Goal: Task Accomplishment & Management: Use online tool/utility

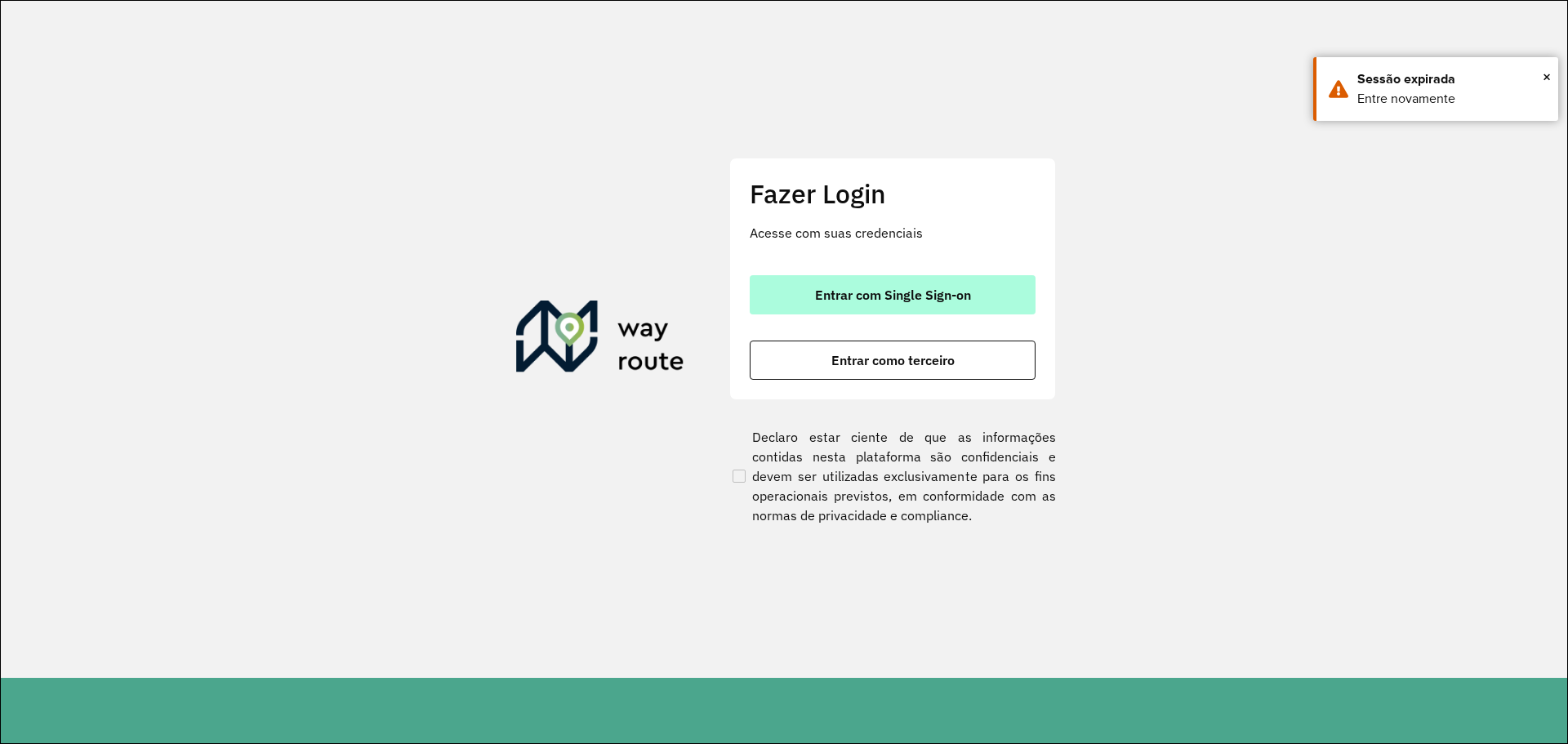
click at [859, 281] on button "Entrar com Single Sign-on" at bounding box center [893, 294] width 286 height 39
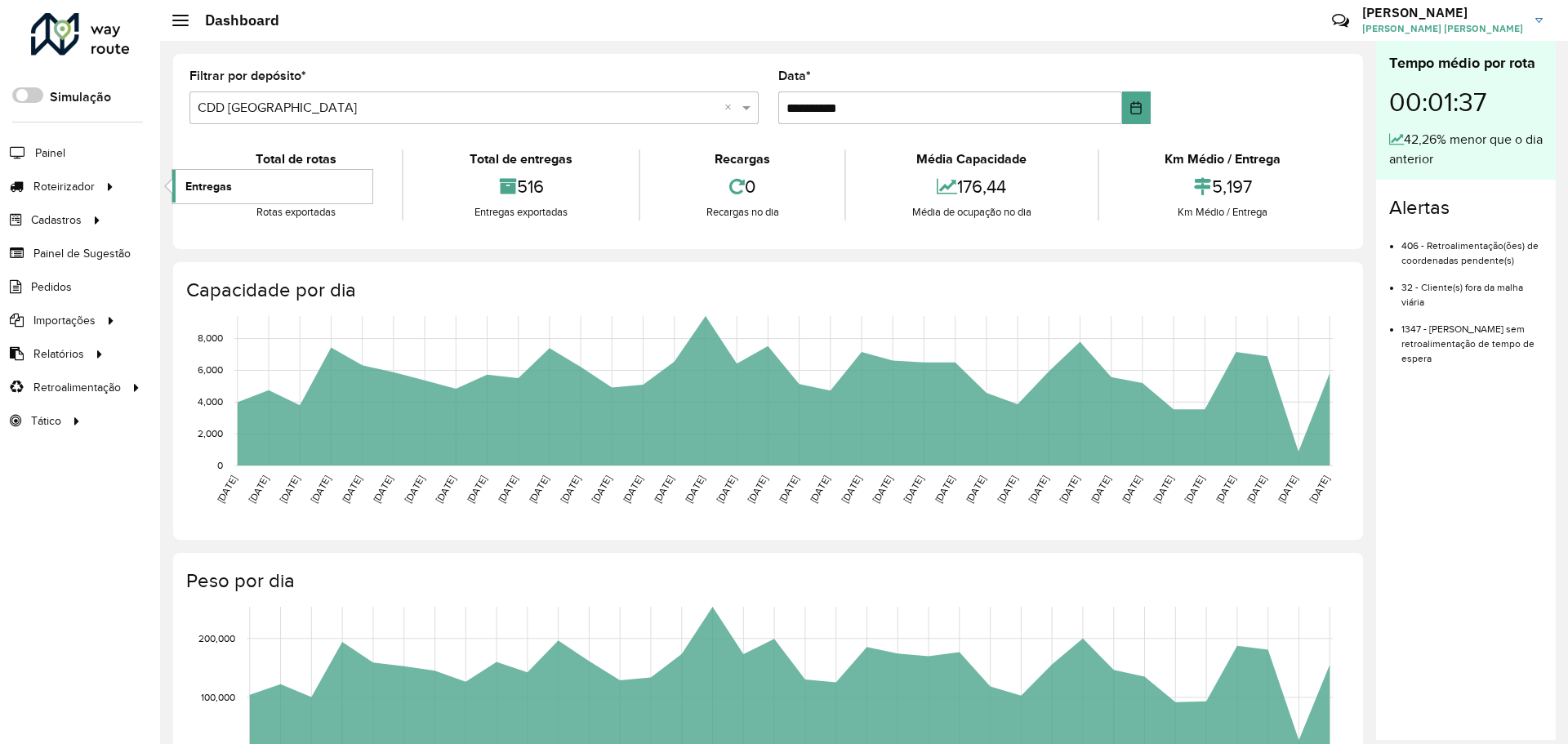
click at [258, 179] on link "Entregas" at bounding box center [272, 186] width 200 height 33
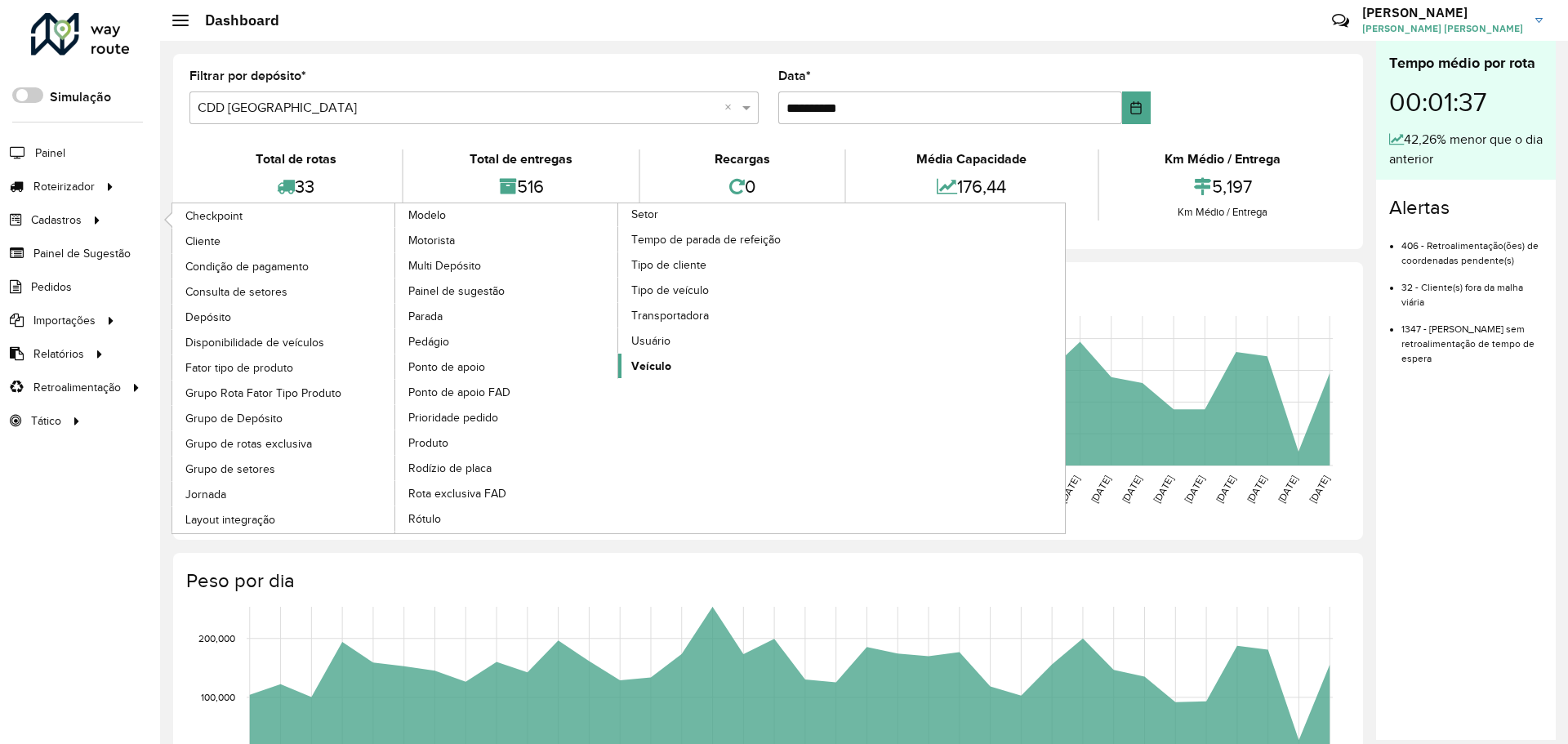
click at [685, 361] on link "Veículo" at bounding box center [730, 365] width 223 height 24
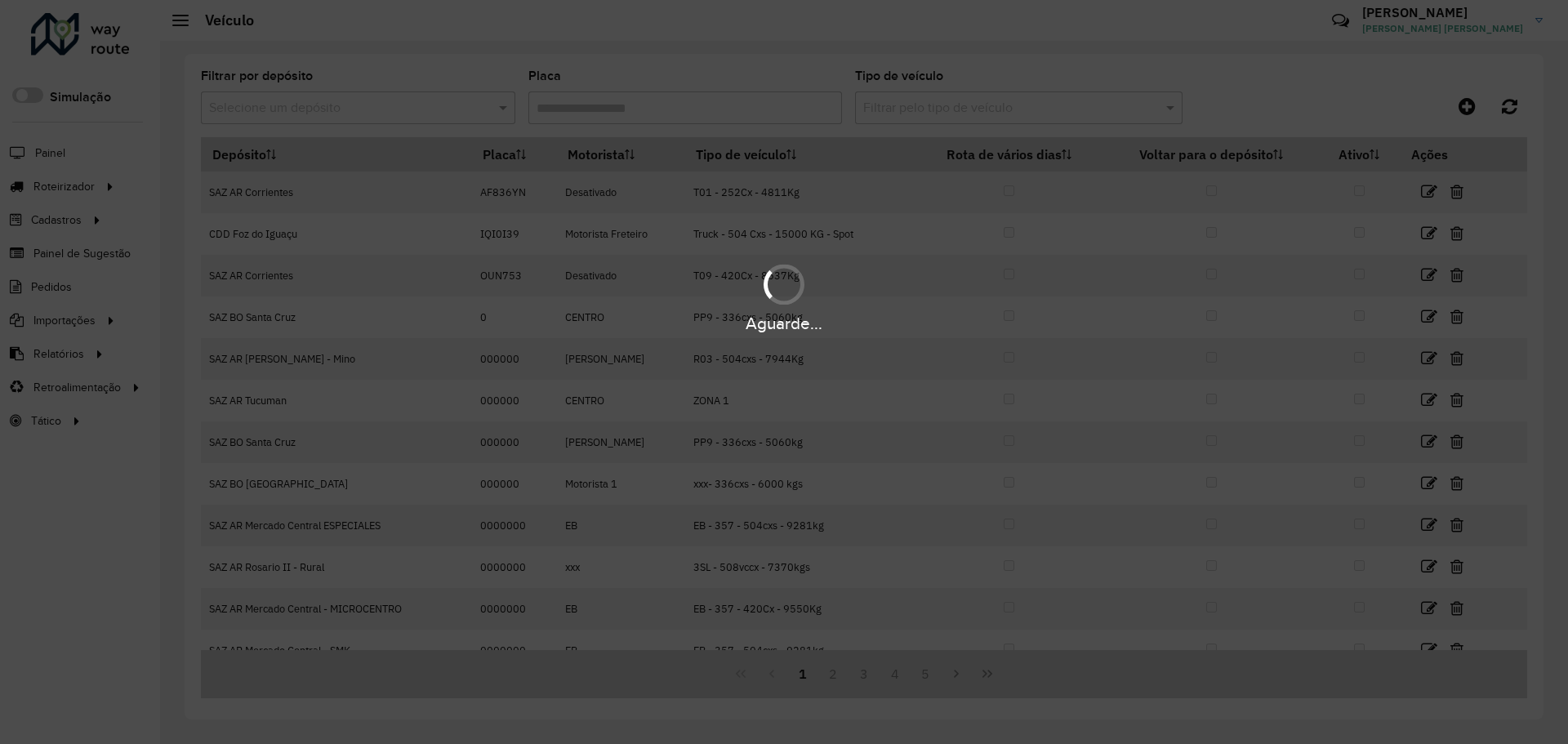
click at [734, 107] on div "Aguarde..." at bounding box center [784, 372] width 1568 height 744
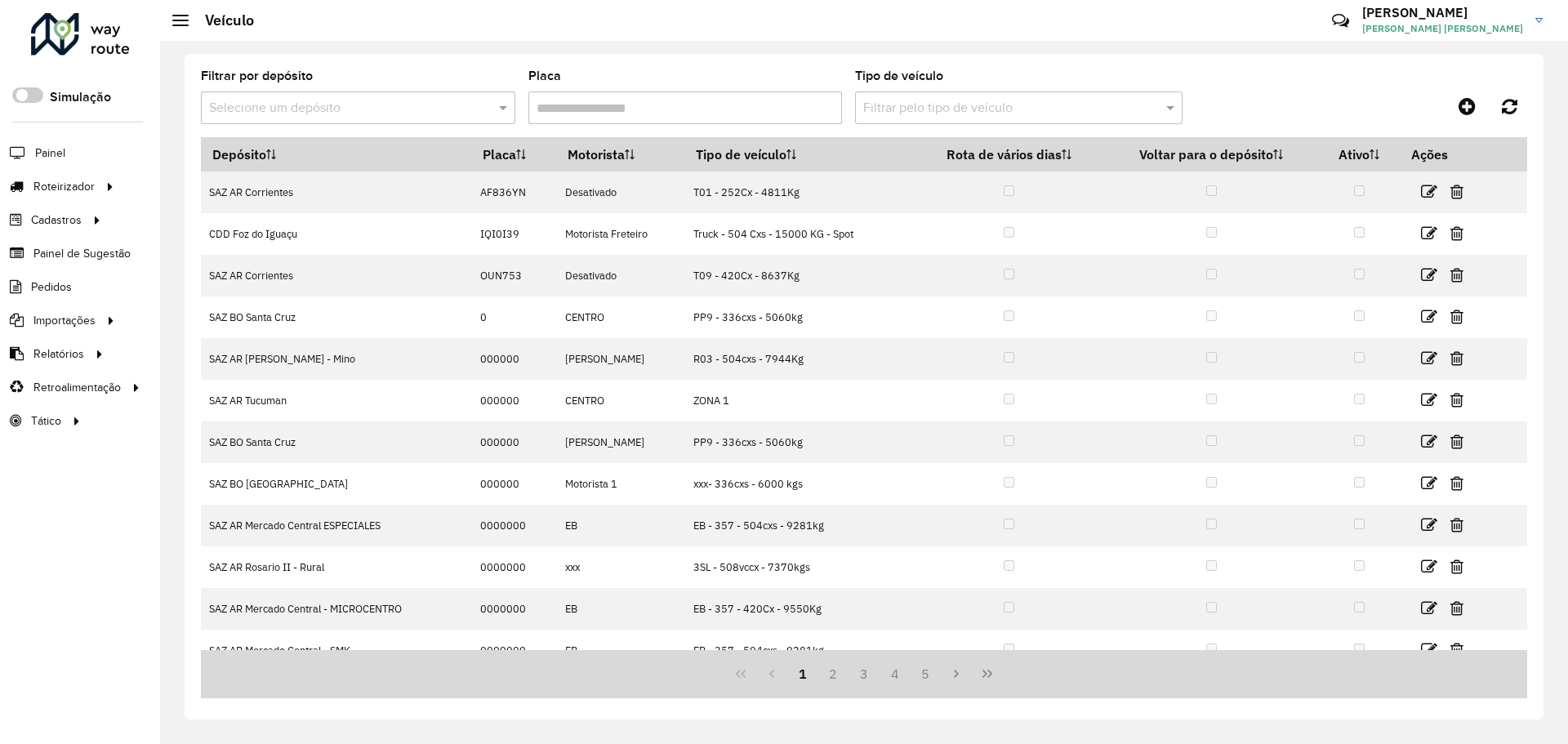
click at [734, 107] on input "Placa" at bounding box center [685, 108] width 315 height 33
paste input "*******"
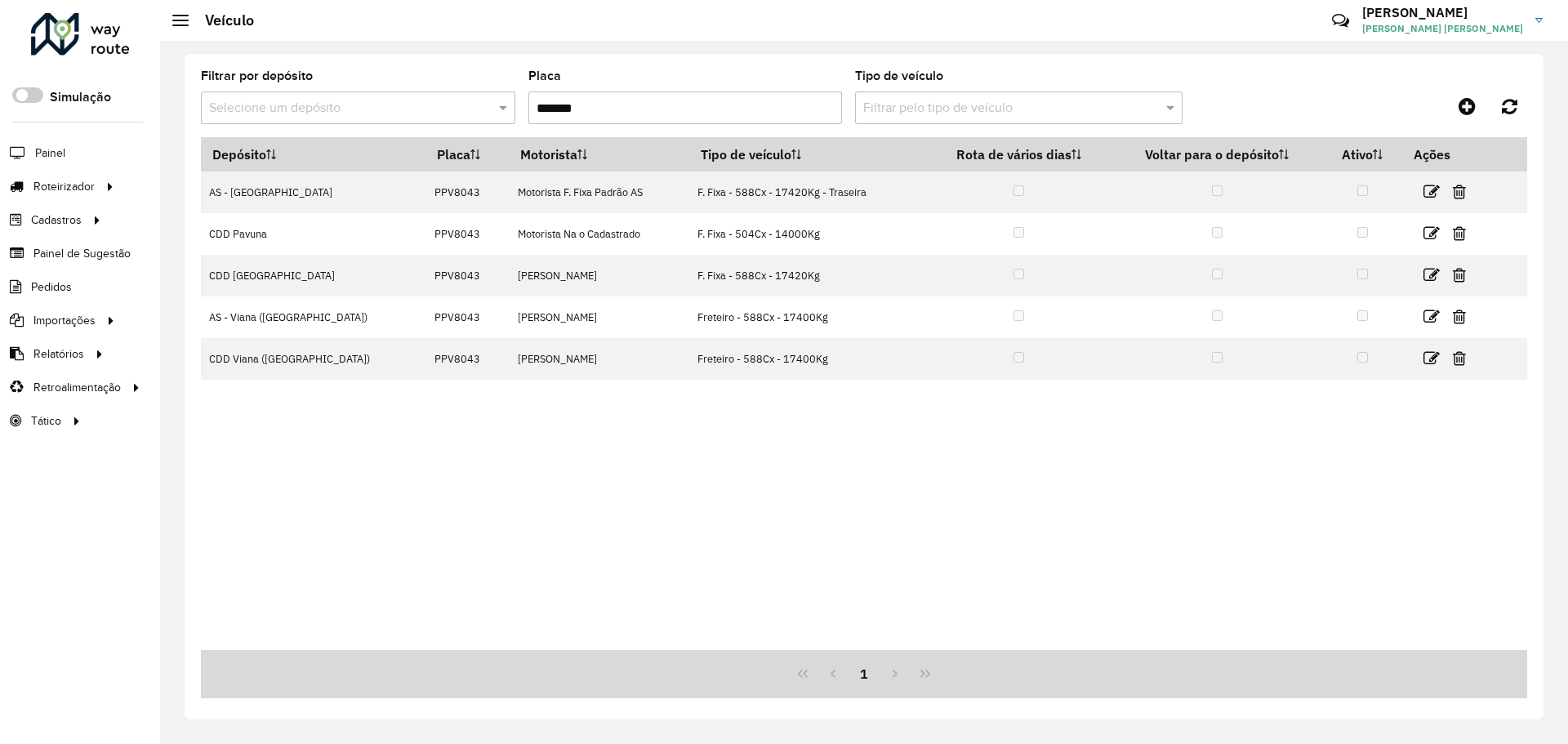
type input "*******"
click at [190, 187] on span "Entregas" at bounding box center [208, 186] width 46 height 17
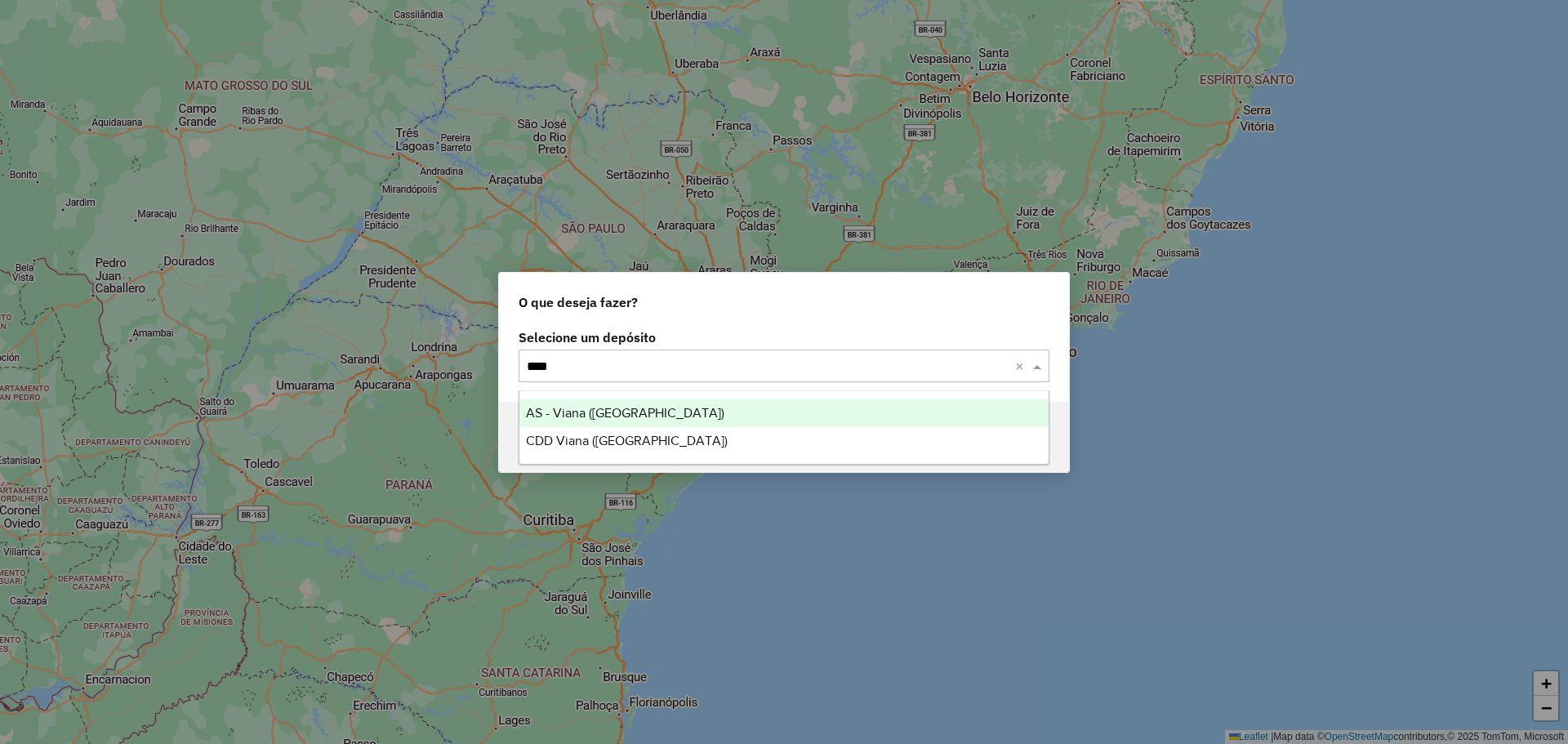
type input "*****"
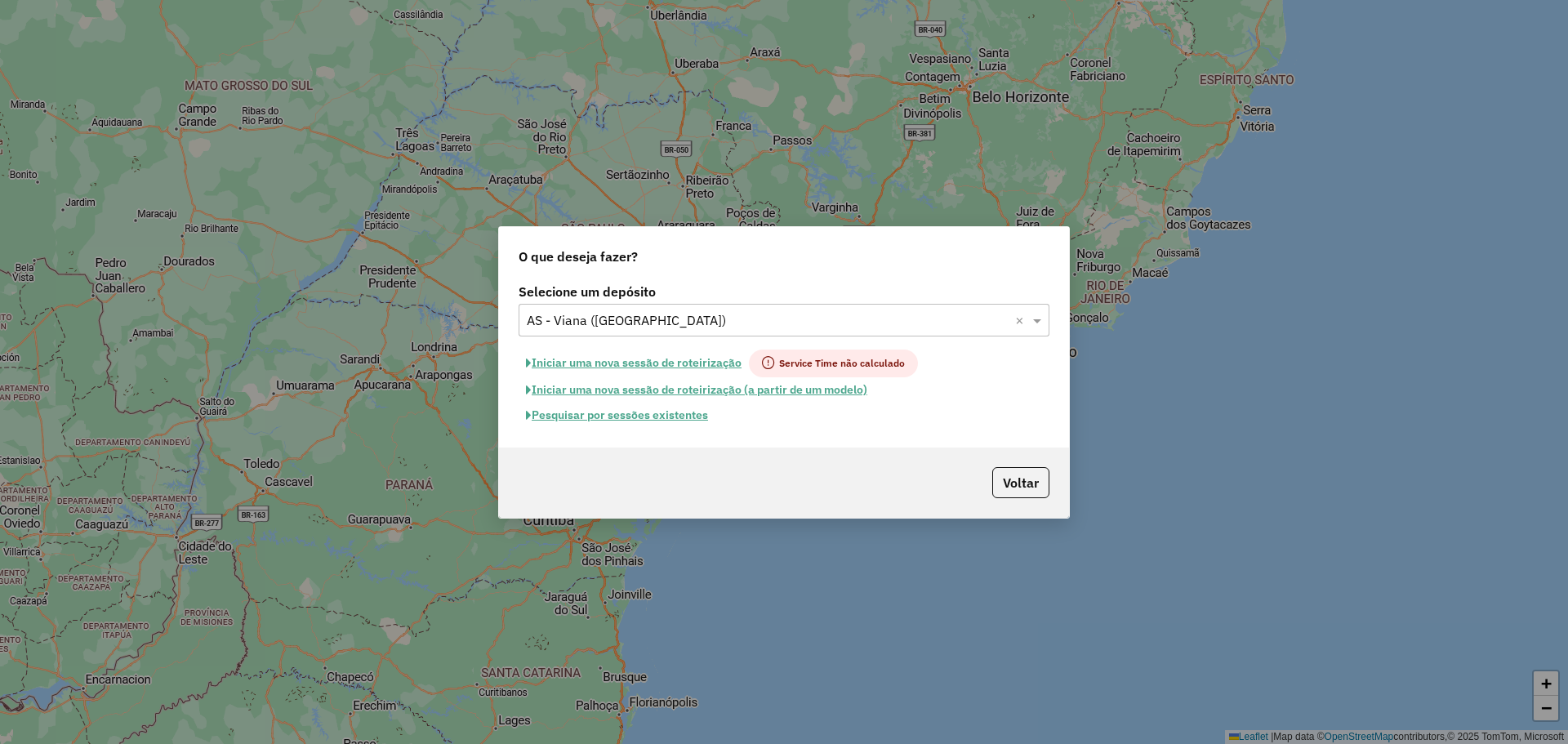
click at [623, 414] on button "Pesquisar por sessões existentes" at bounding box center [618, 415] width 197 height 25
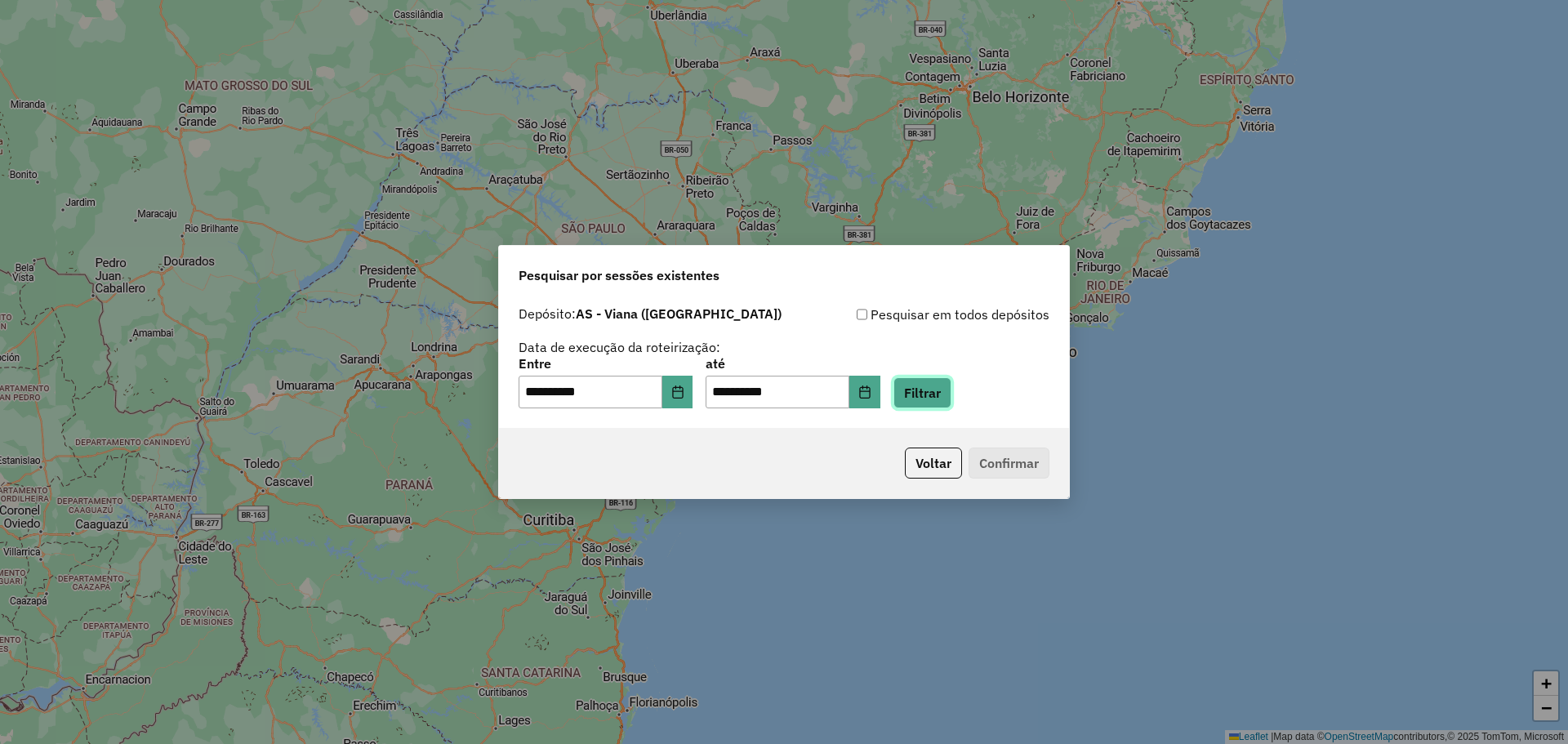
click at [923, 392] on button "Filtrar" at bounding box center [922, 392] width 58 height 31
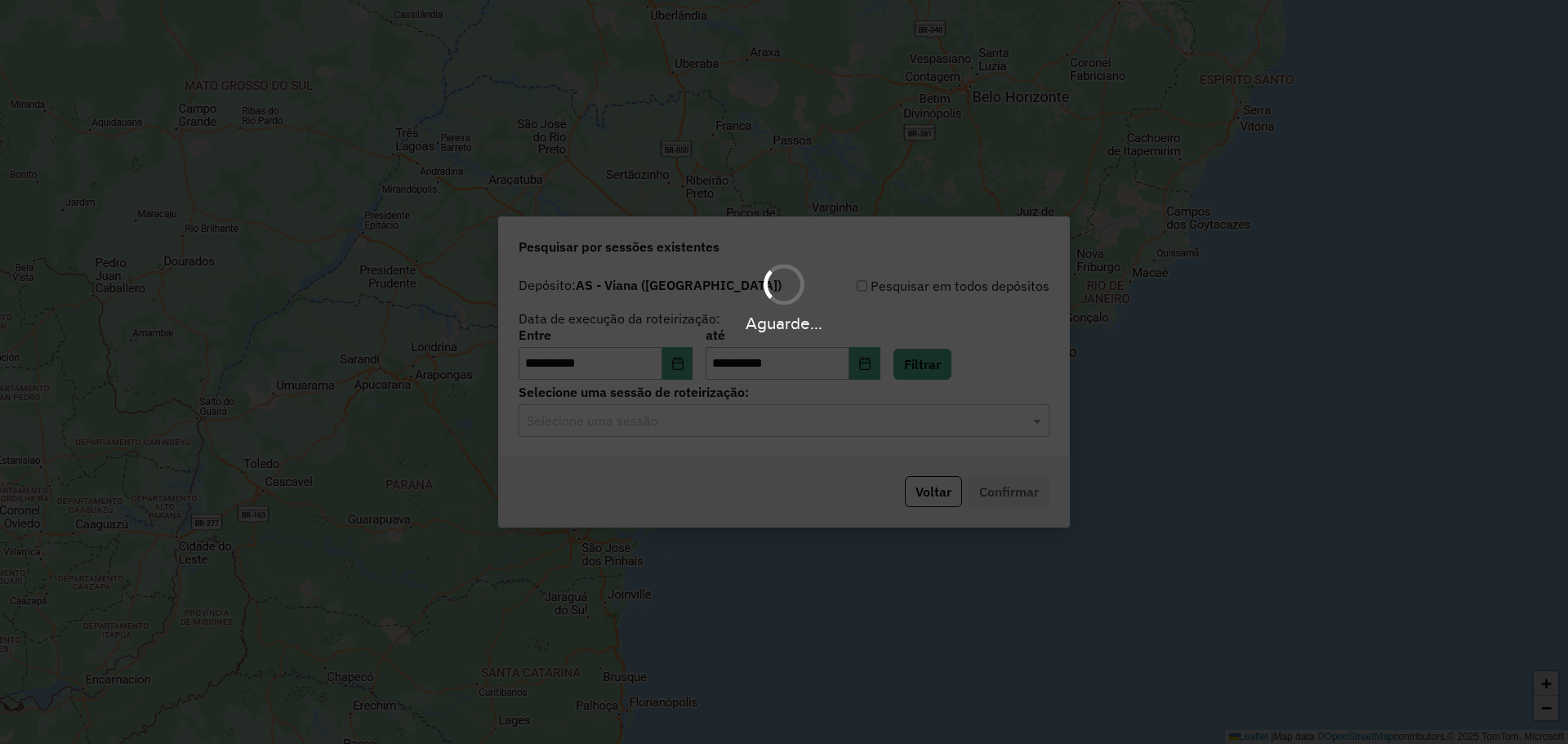
click at [666, 415] on div "Aguarde..." at bounding box center [784, 372] width 1568 height 744
click at [671, 417] on div "Aguarde..." at bounding box center [784, 372] width 1568 height 744
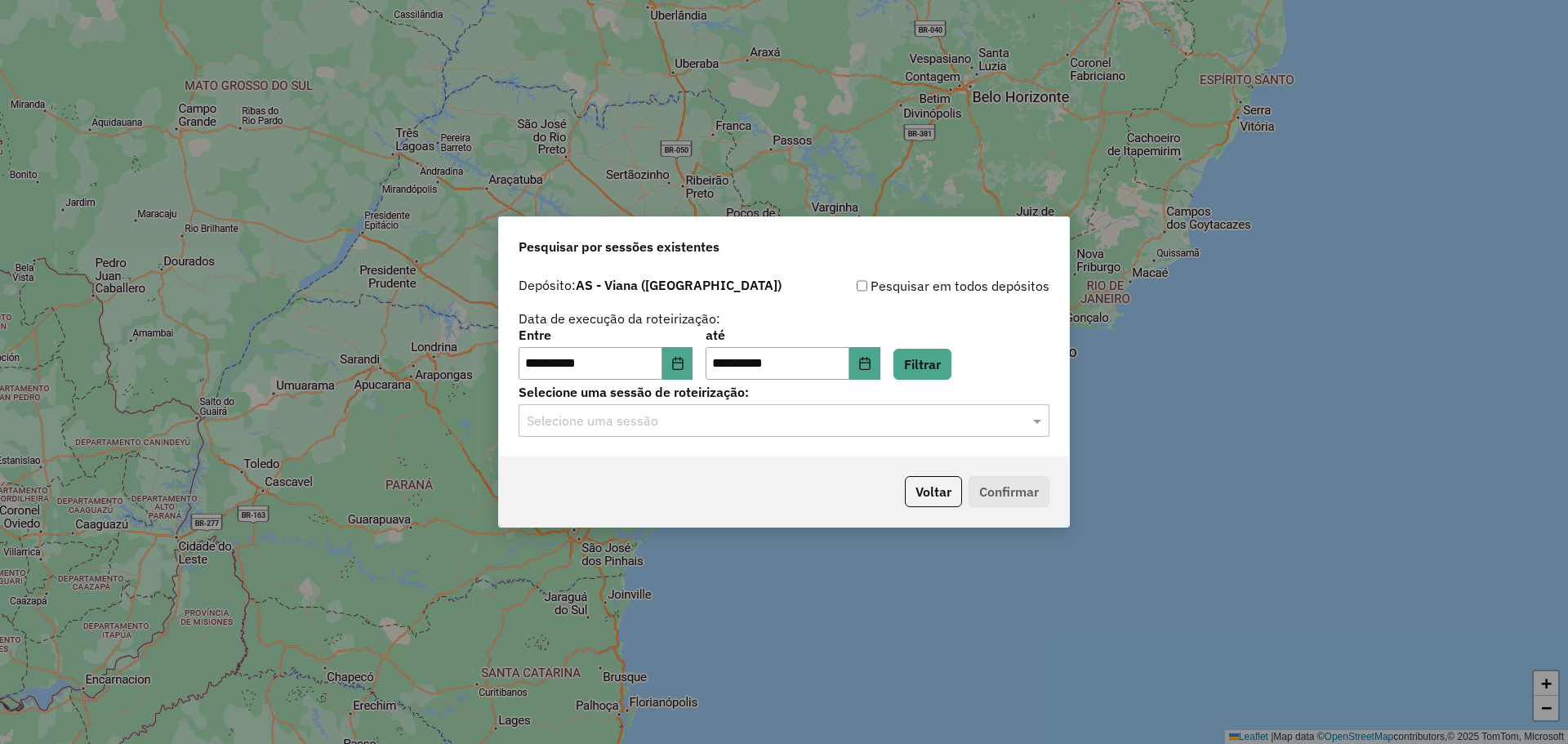
click at [674, 418] on input "text" at bounding box center [768, 421] width 482 height 20
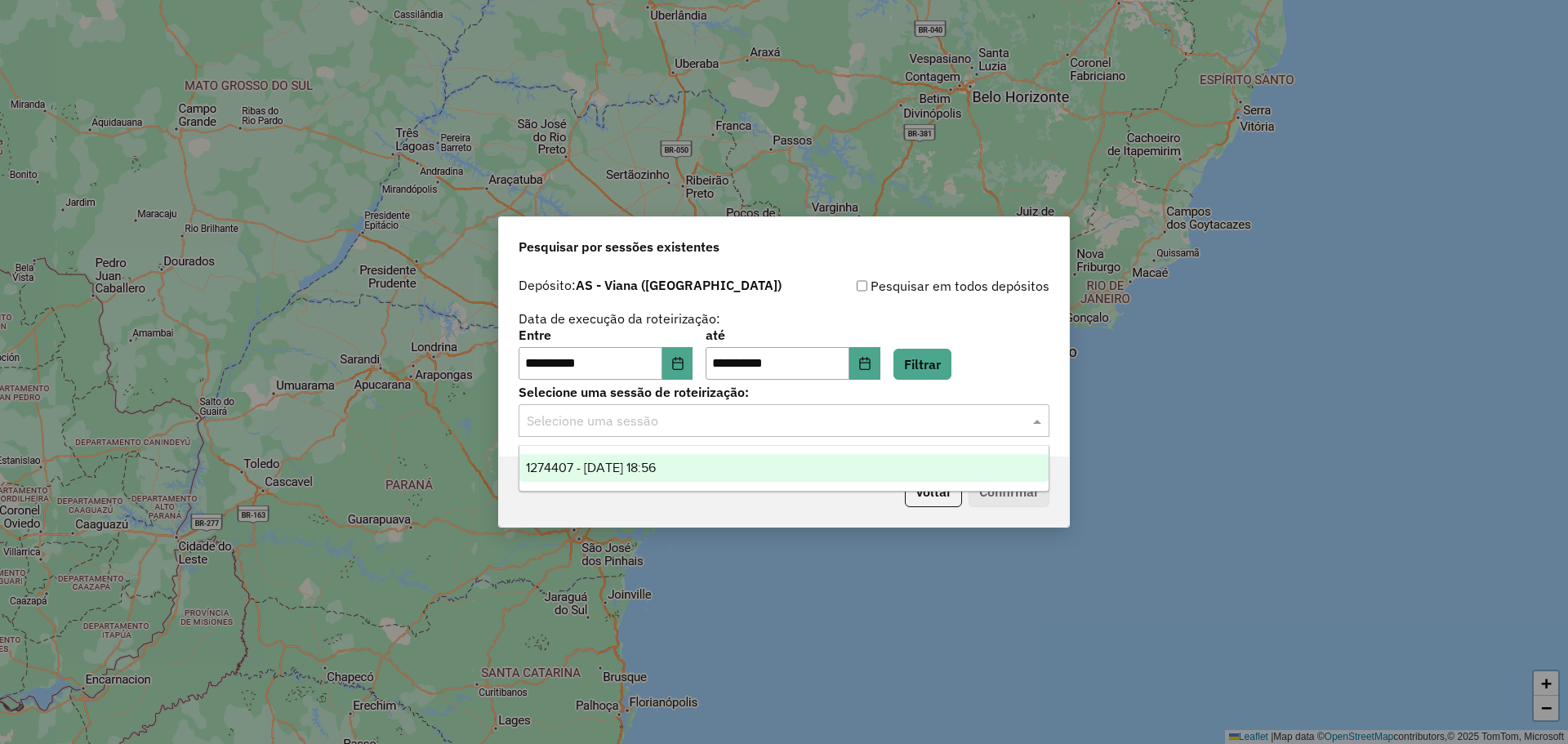
click at [717, 460] on div "1274407 - [DATE] 18:56" at bounding box center [783, 467] width 529 height 28
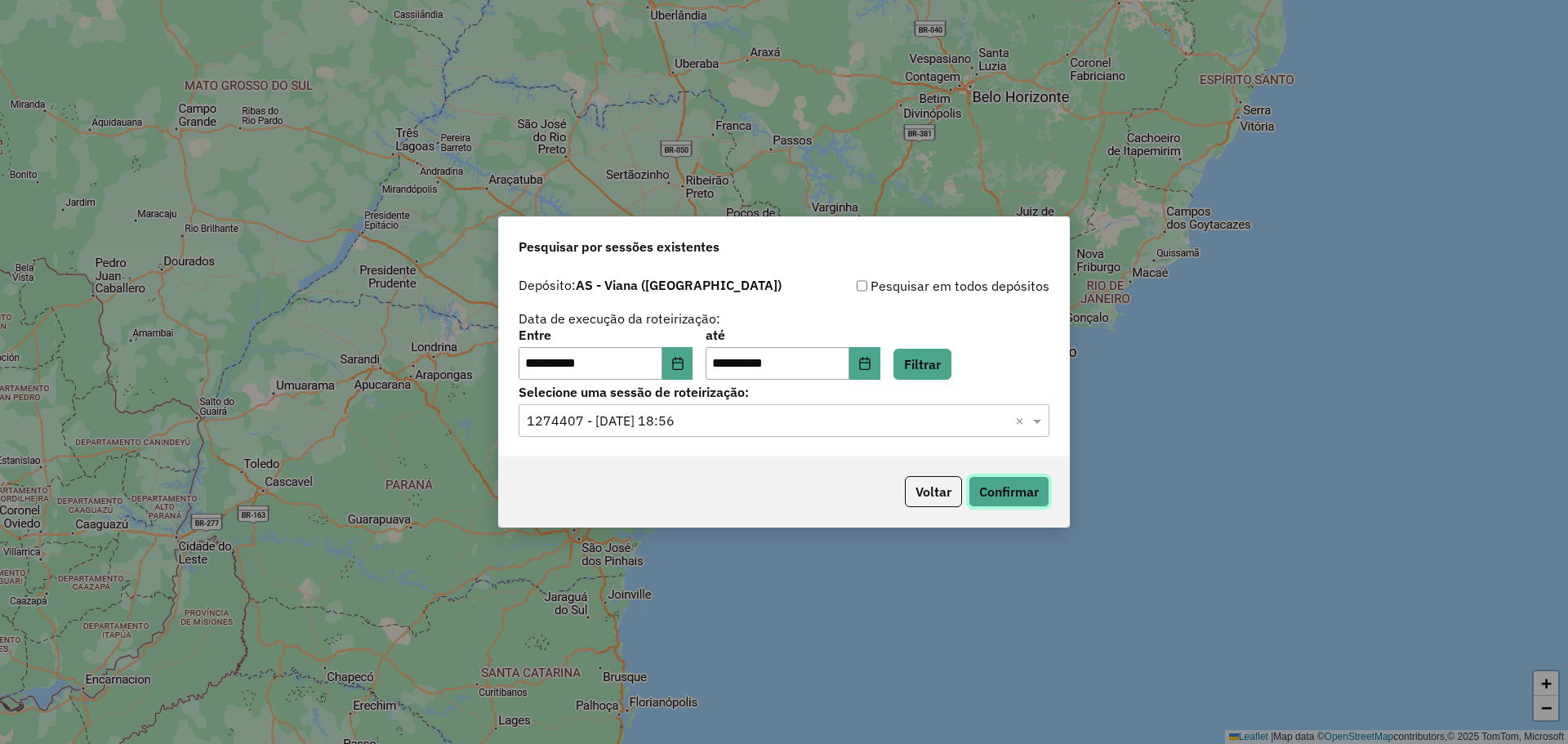
click at [998, 492] on button "Confirmar" at bounding box center [1008, 492] width 80 height 31
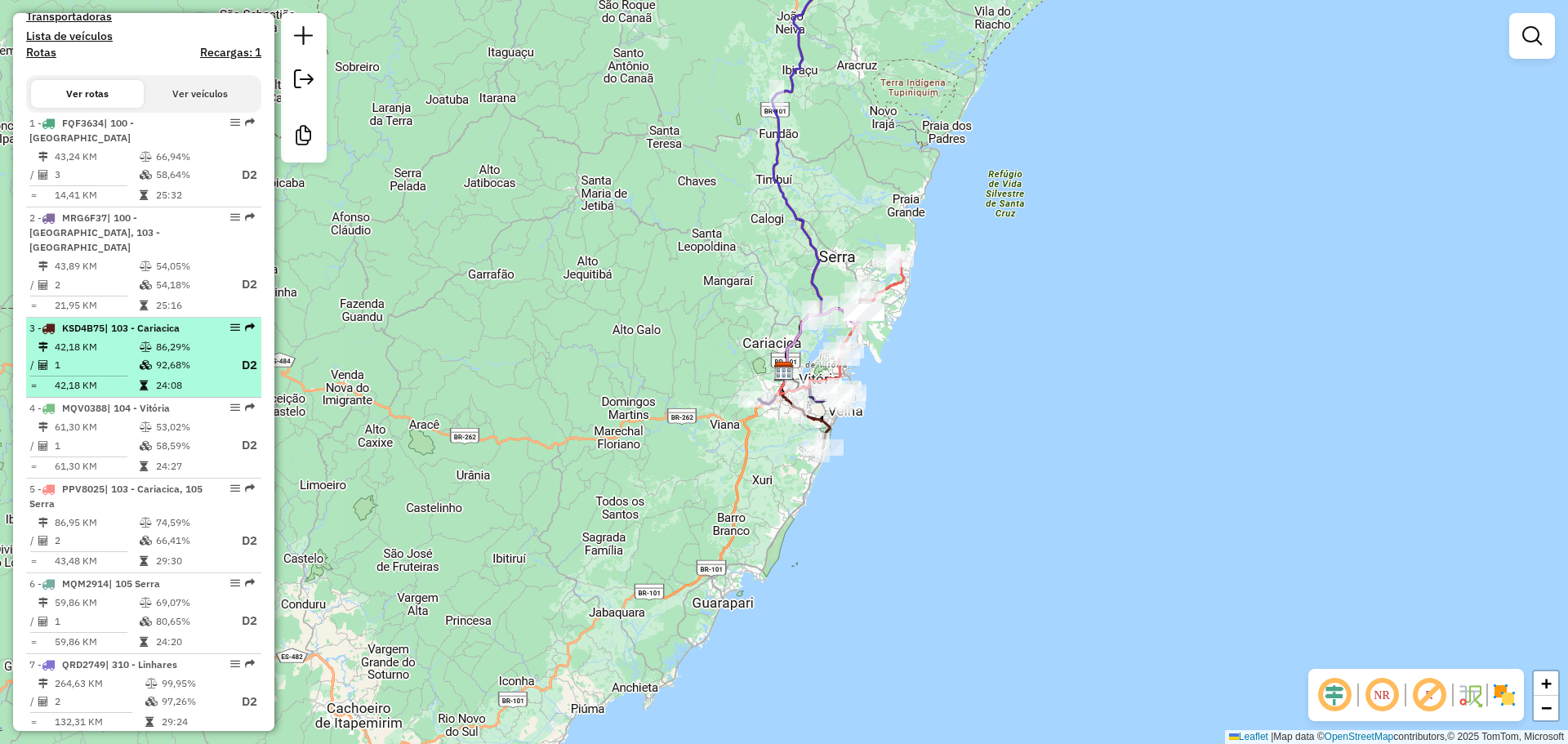
scroll to position [571, 0]
click at [118, 337] on td "42,18 KM" at bounding box center [97, 345] width 85 height 16
select select "**********"
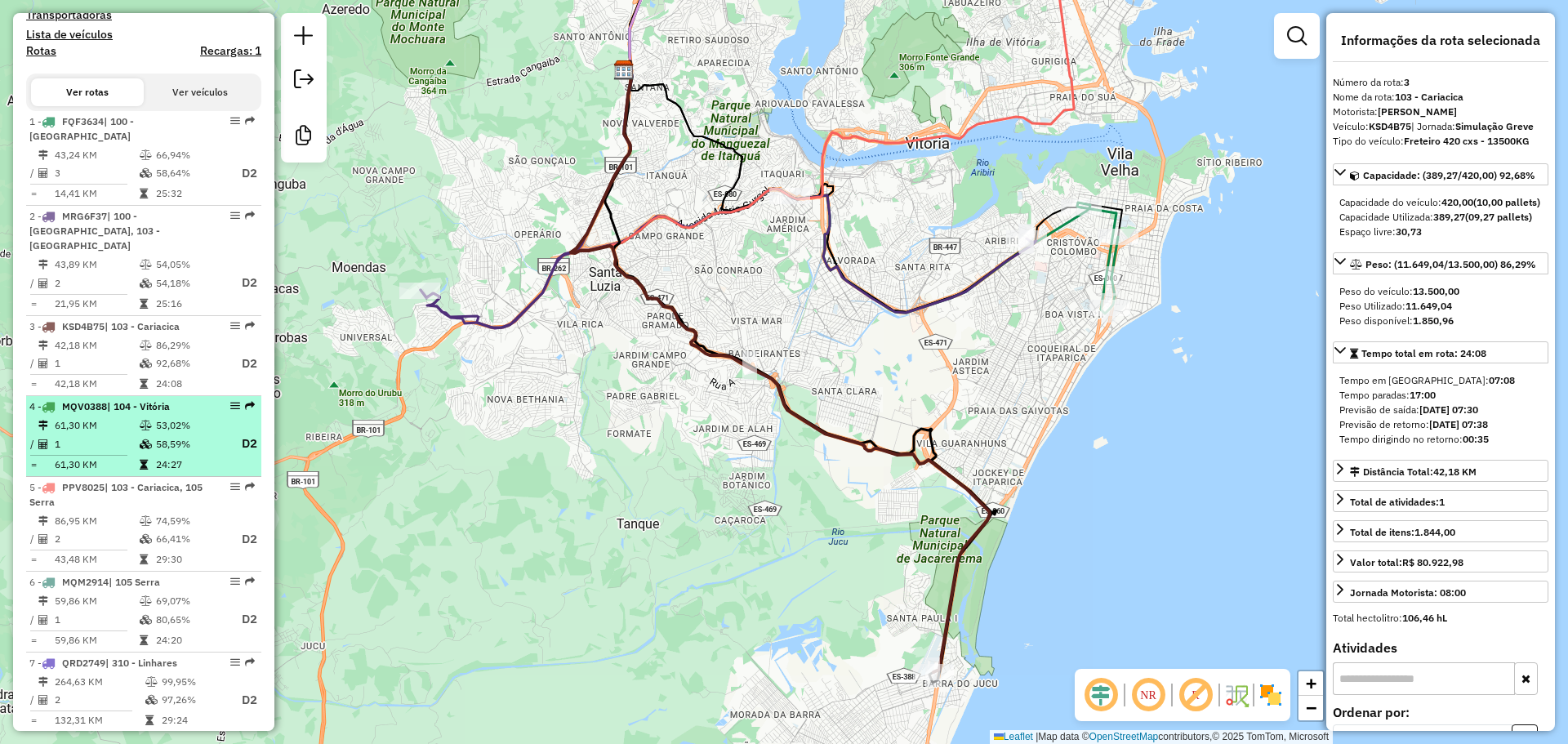
click at [160, 400] on span "| 104 - Vitória" at bounding box center [138, 407] width 63 height 13
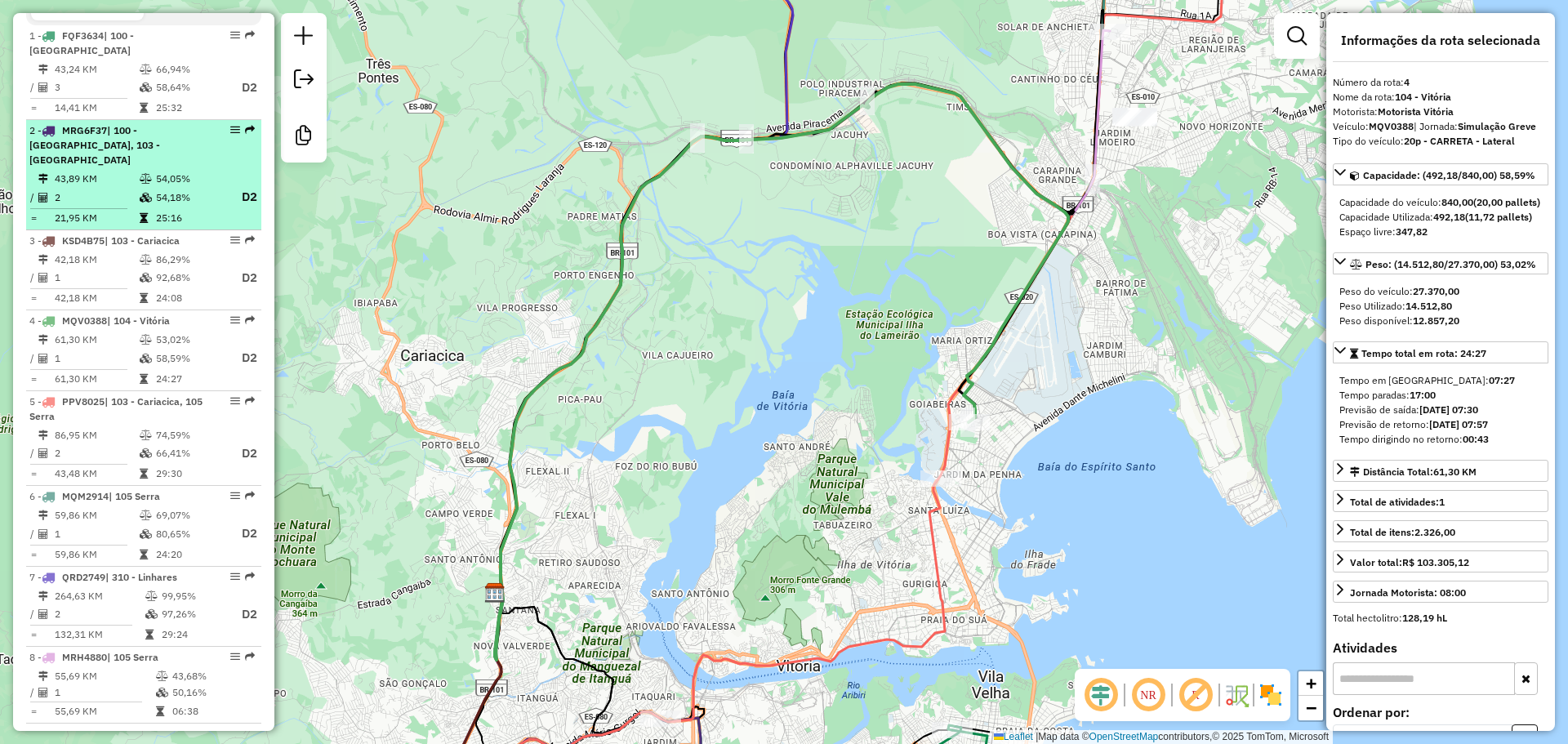
scroll to position [490, 0]
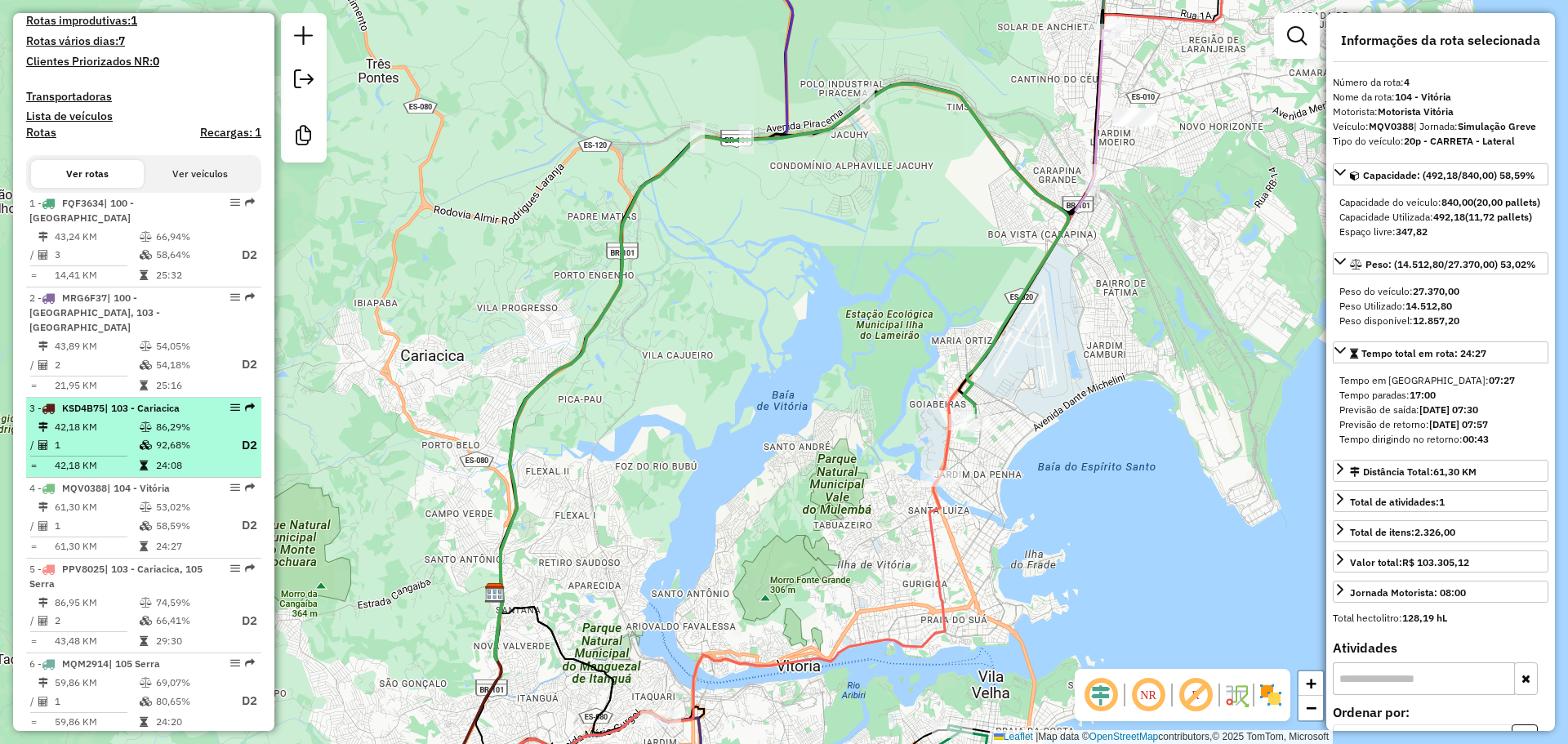
click at [145, 401] on span "| 103 - Cariacica" at bounding box center [142, 408] width 75 height 13
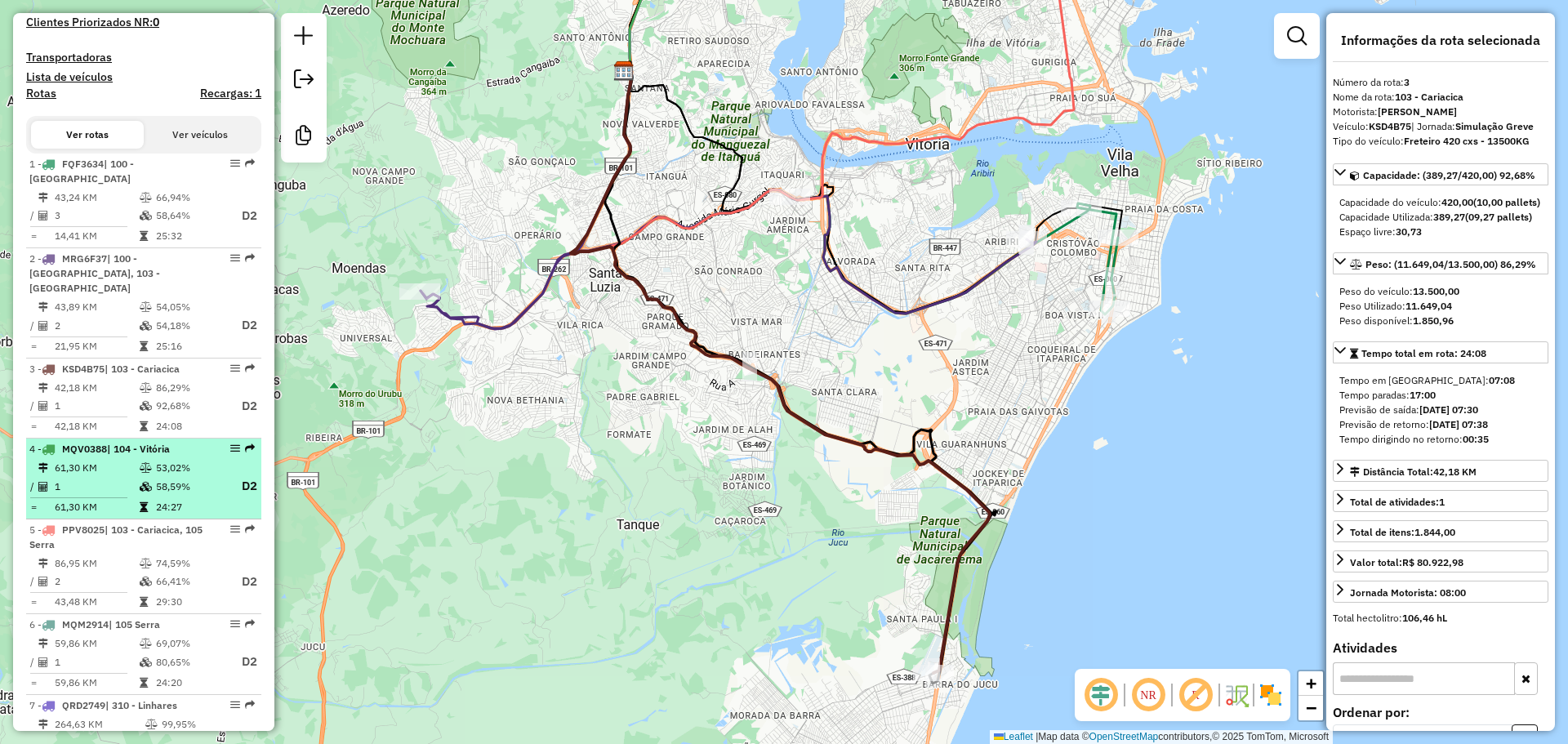
scroll to position [409, 0]
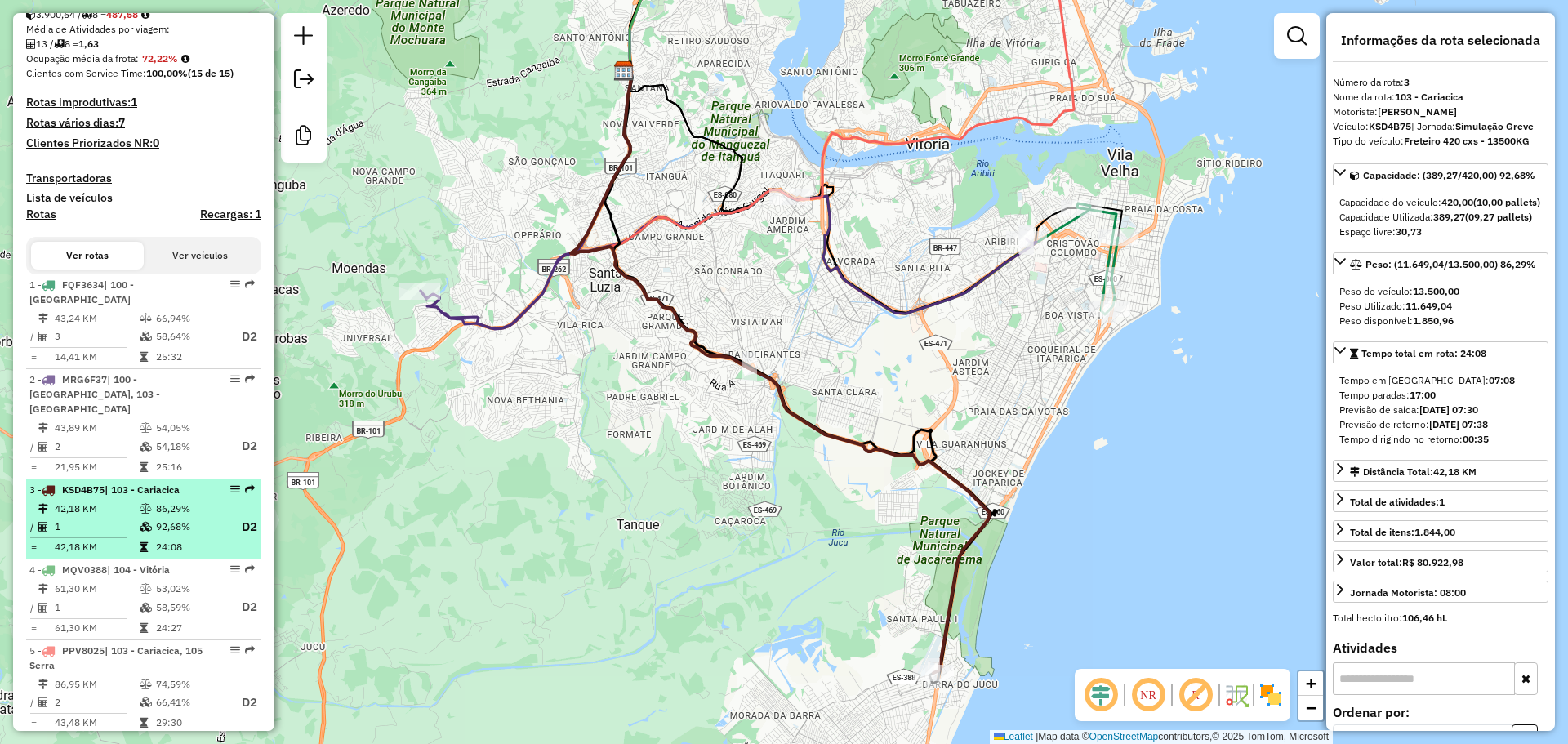
click at [74, 501] on td "42,18 KM" at bounding box center [97, 509] width 85 height 16
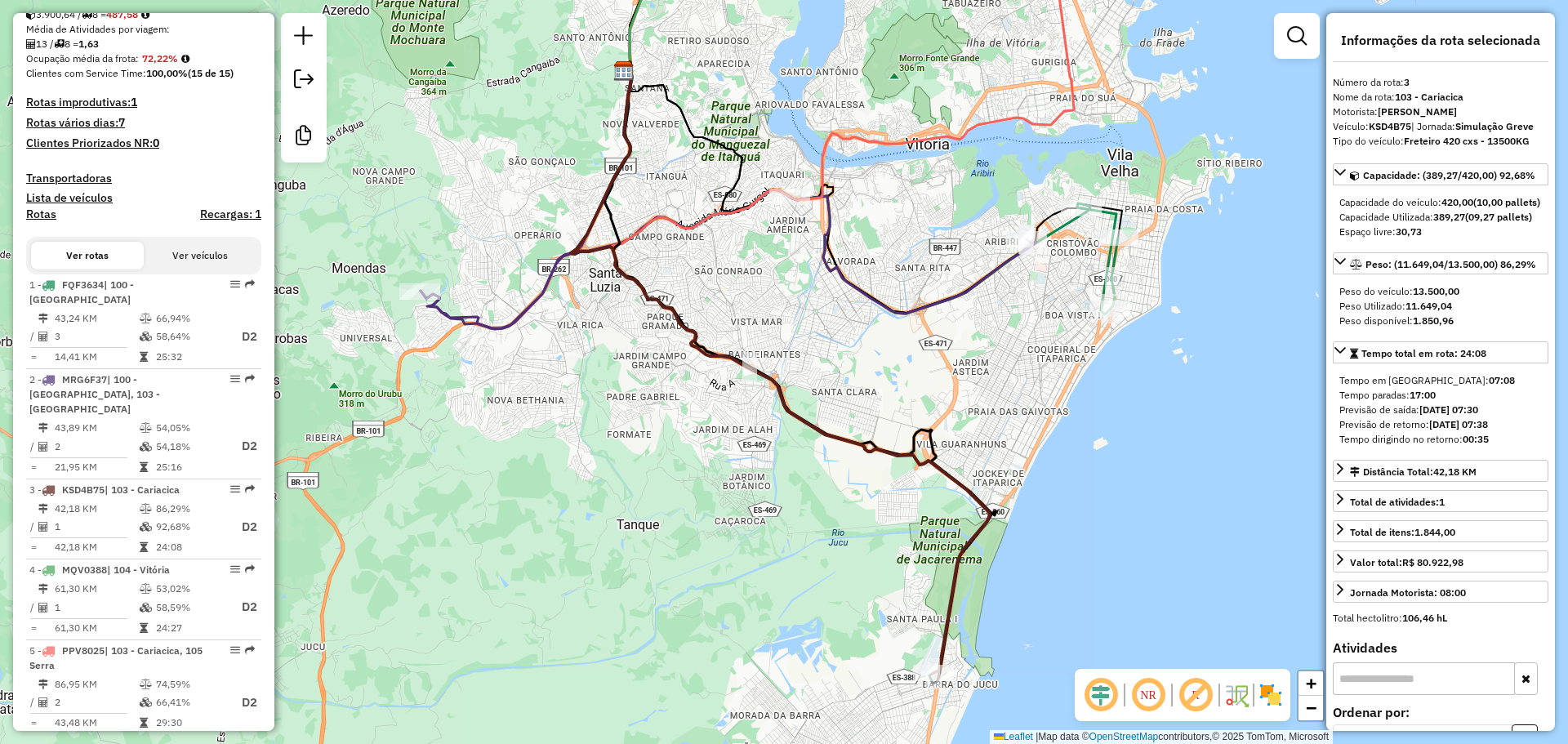
click at [1404, 124] on strong "KSD4B75" at bounding box center [1390, 127] width 43 height 13
copy div "KSD4B75"
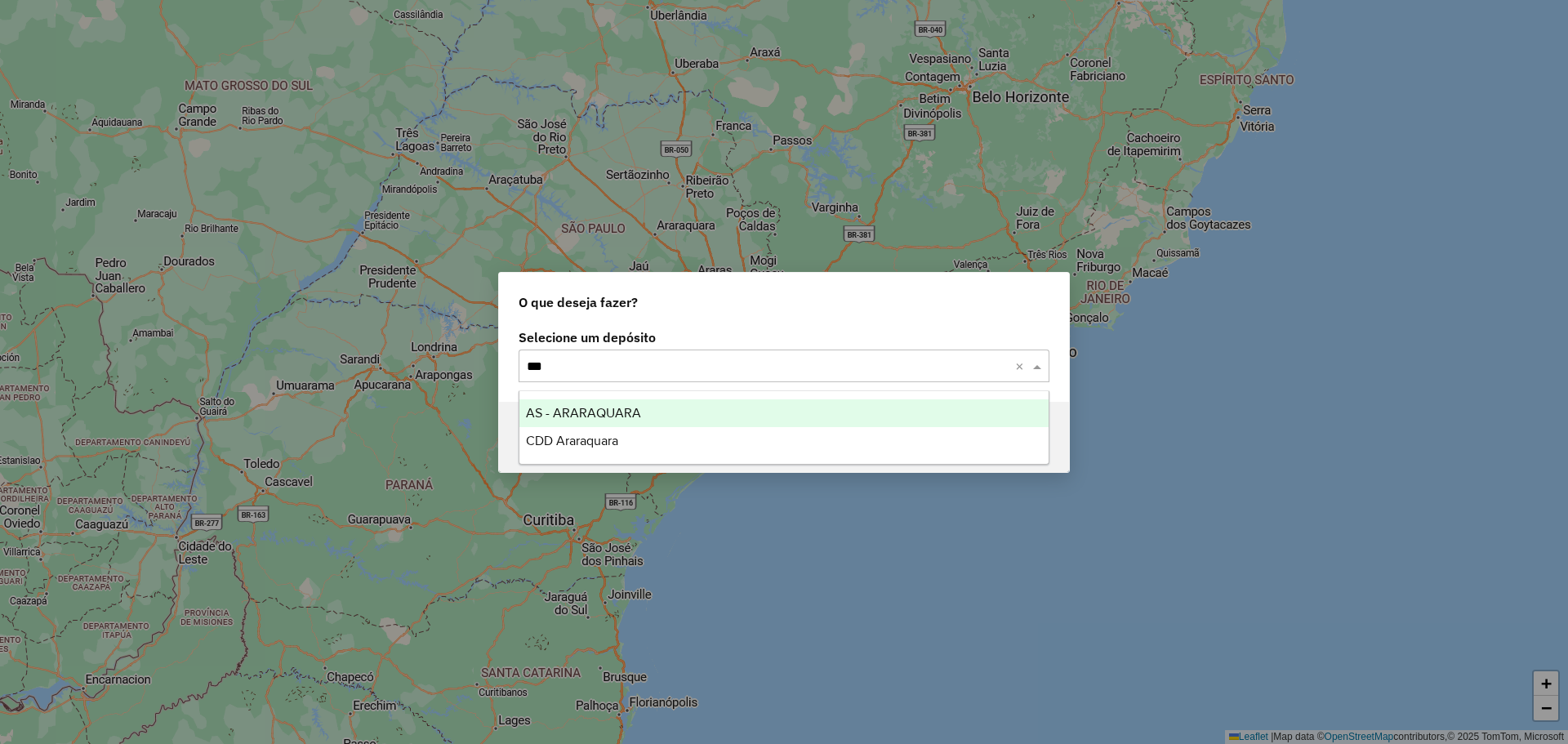
type input "****"
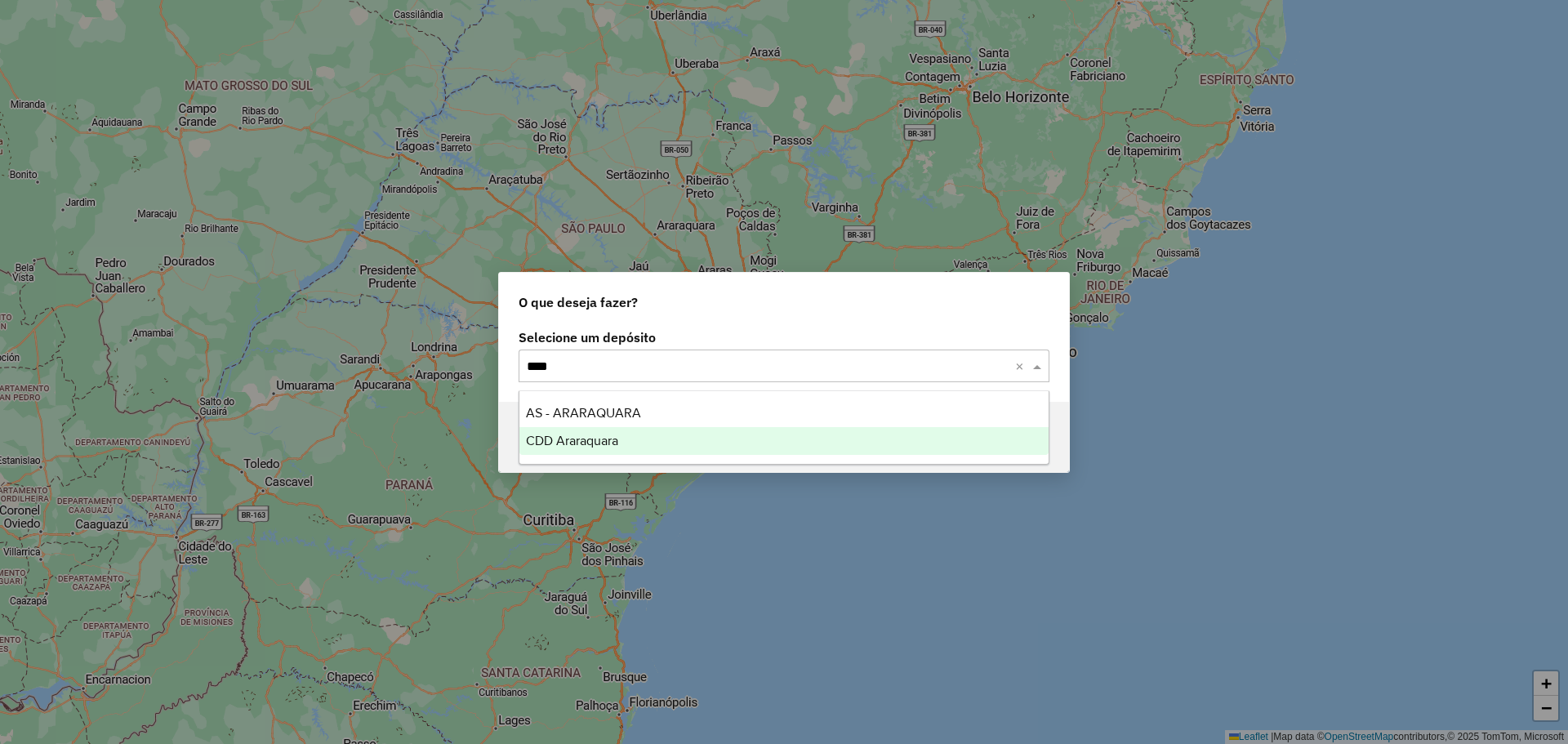
click at [782, 431] on div "CDD Araraquara" at bounding box center [783, 440] width 529 height 28
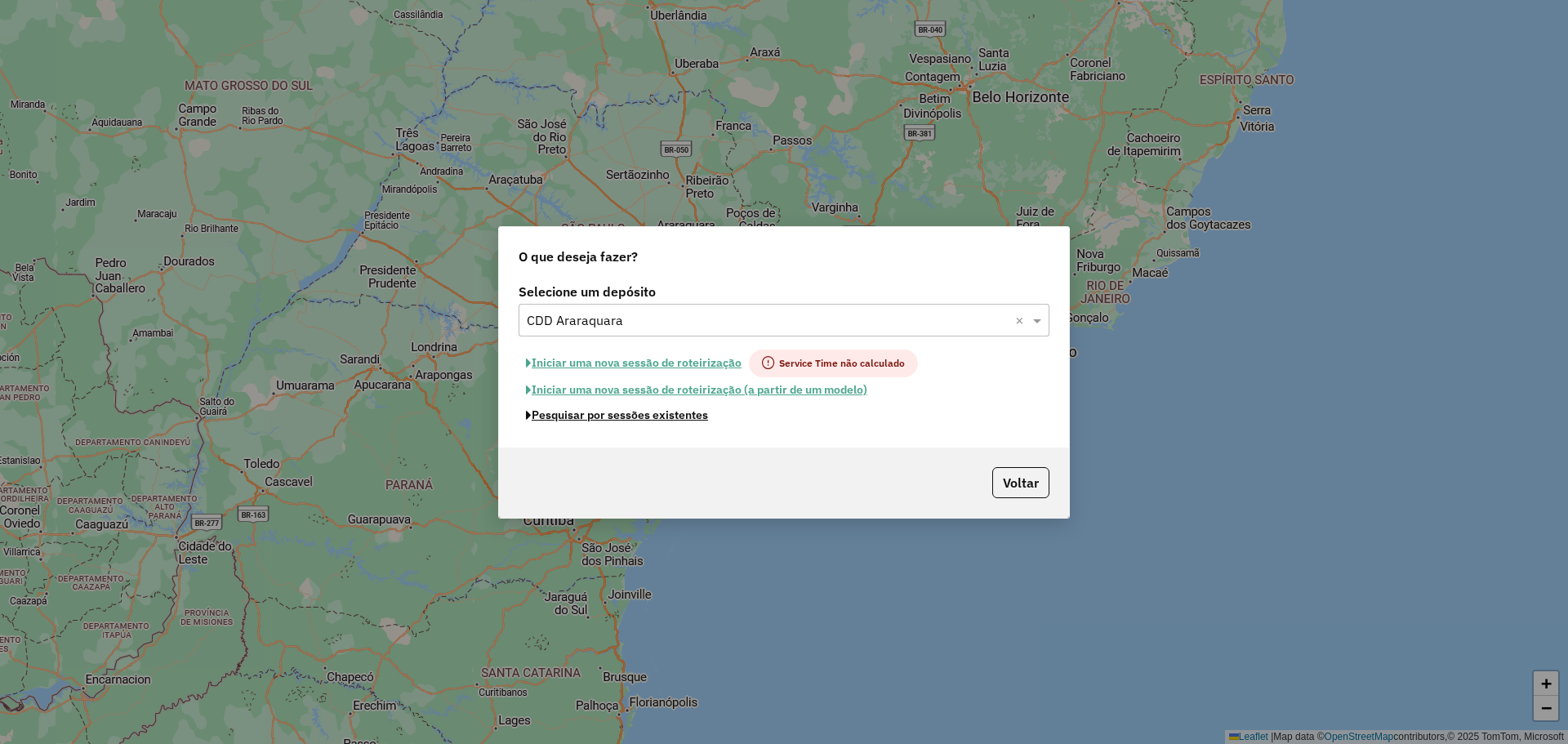
click at [694, 413] on button "Pesquisar por sessões existentes" at bounding box center [618, 415] width 197 height 25
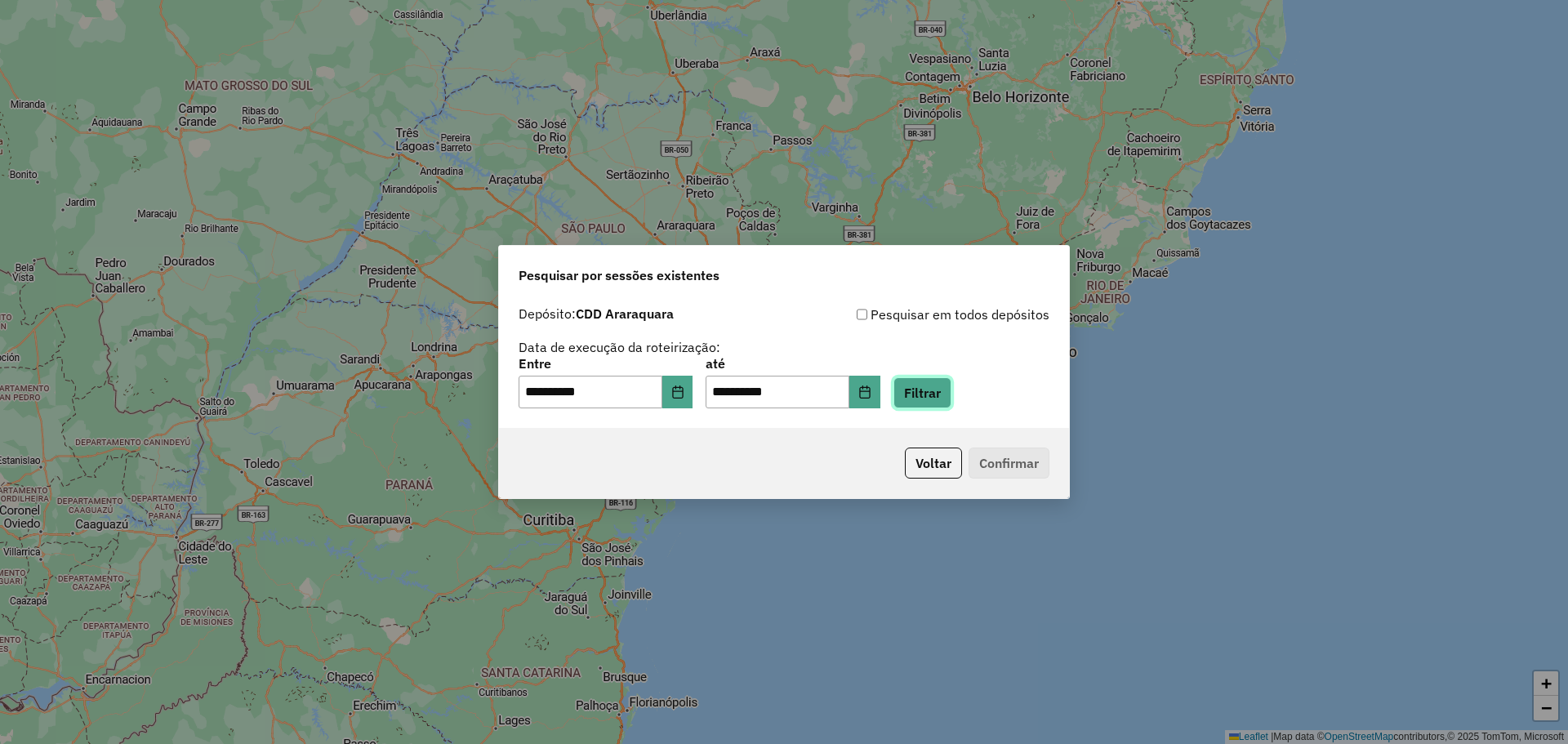
click at [937, 404] on button "Filtrar" at bounding box center [922, 392] width 58 height 31
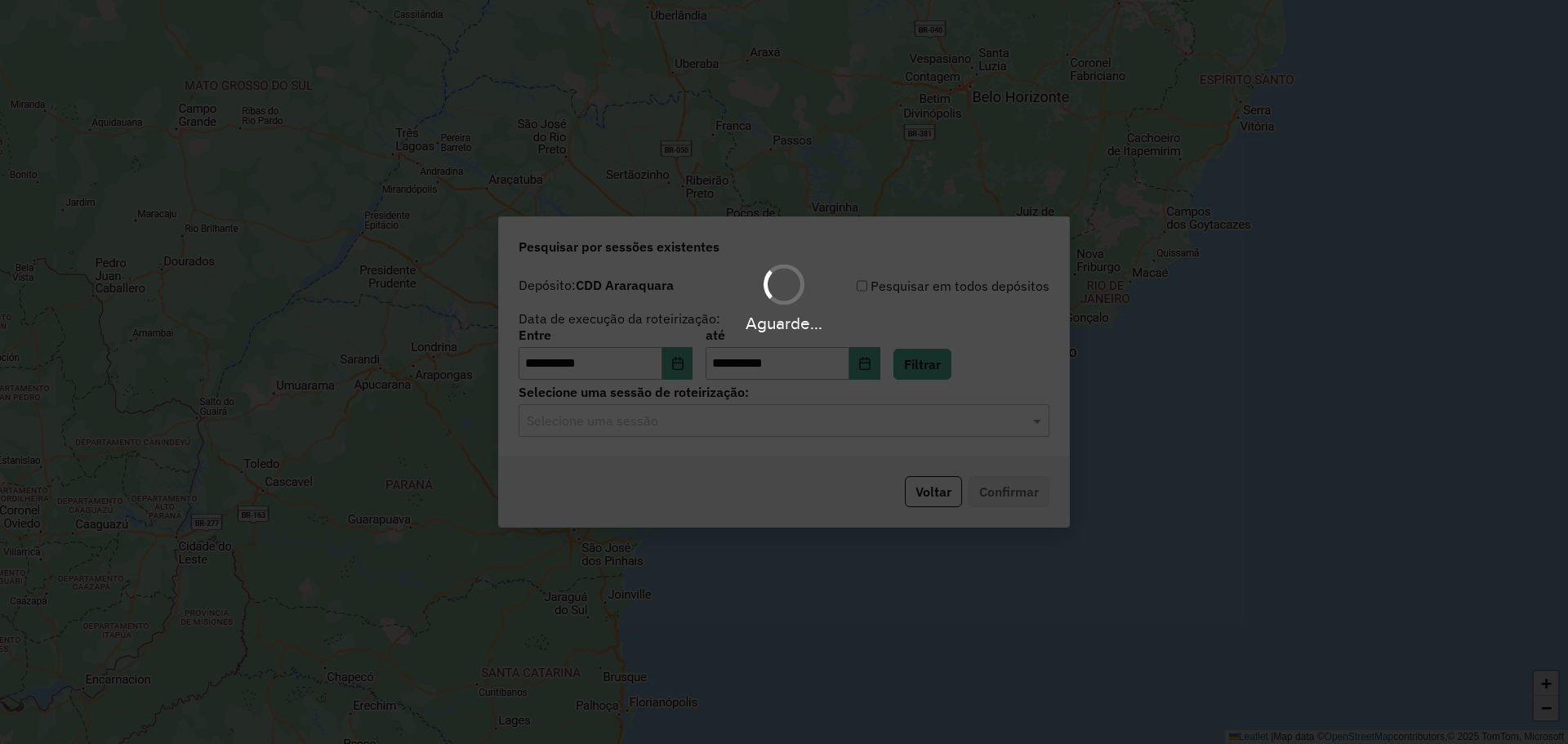
click at [664, 428] on hb-app "**********" at bounding box center [784, 372] width 1568 height 744
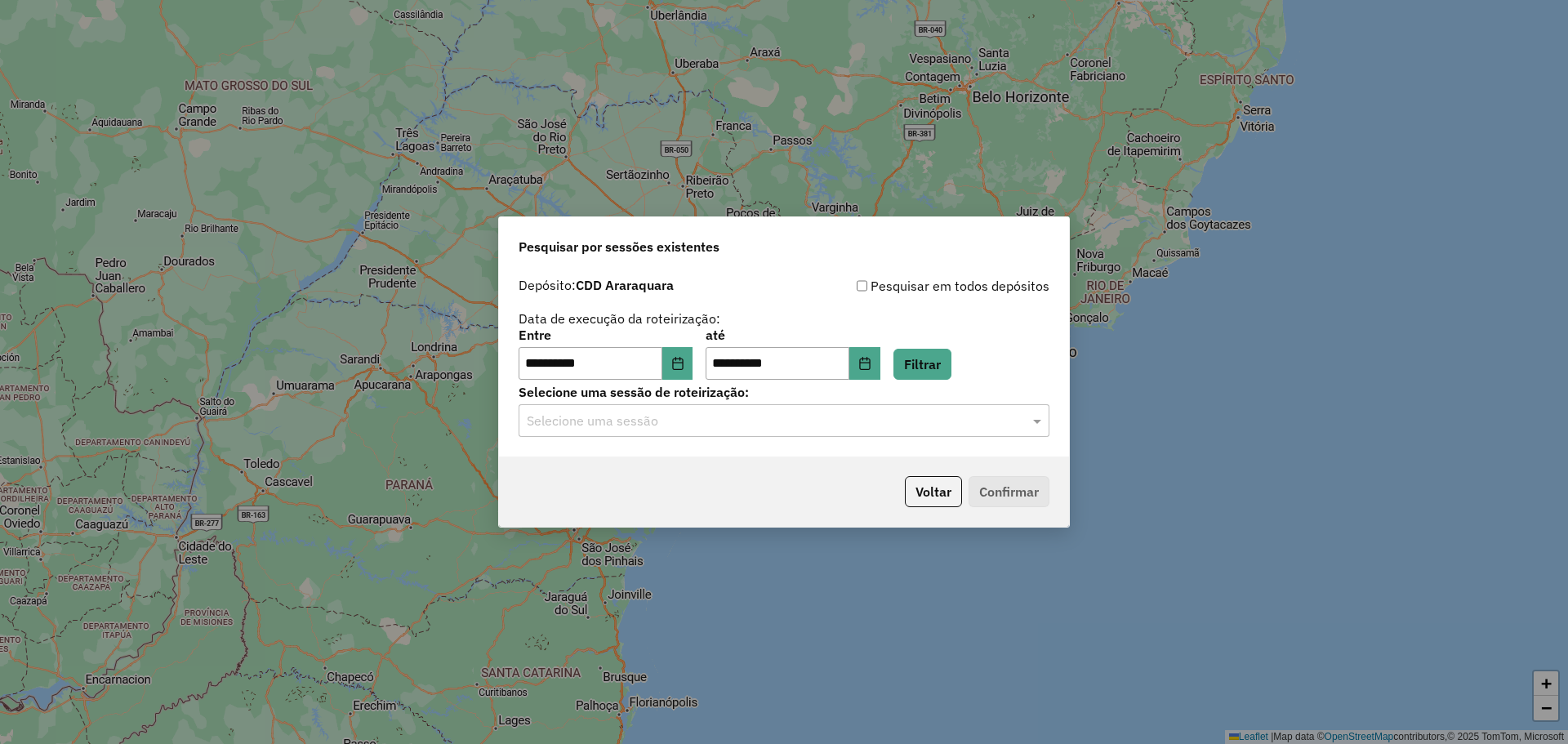
click at [675, 421] on input "text" at bounding box center [768, 421] width 482 height 20
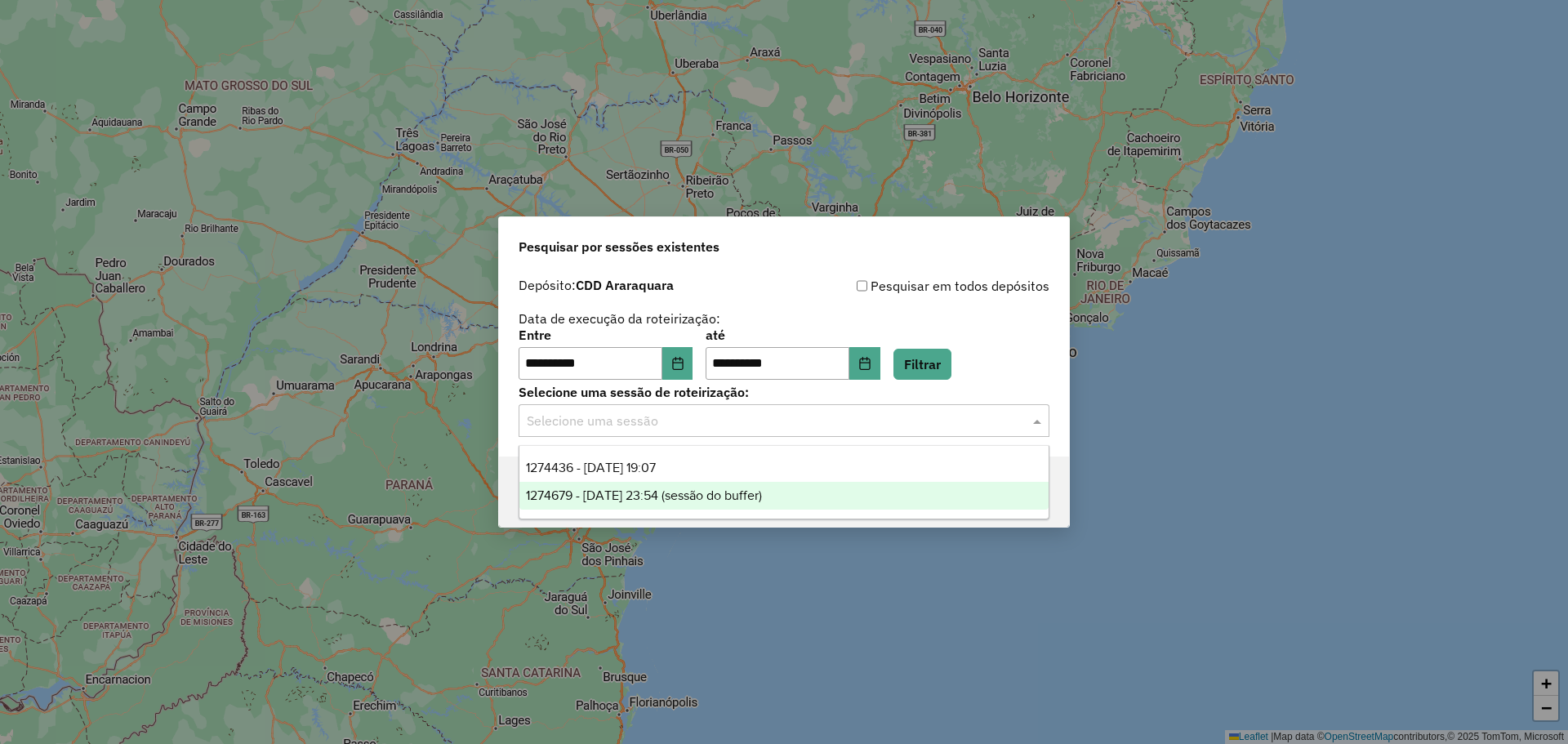
click at [728, 488] on span "1274679 - [DATE] 23:54 (sessão do buffer)" at bounding box center [644, 494] width 236 height 14
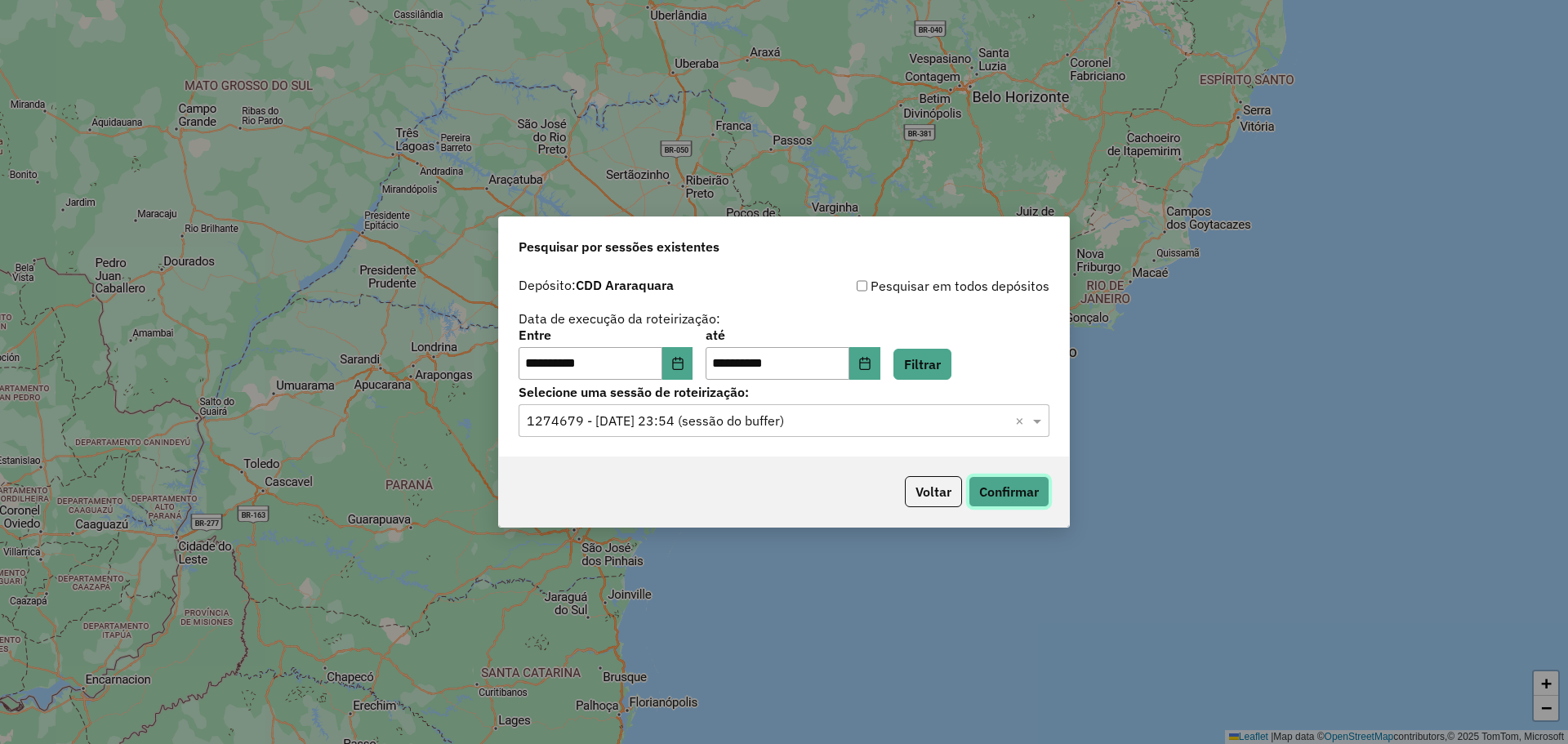
click at [1019, 490] on button "Confirmar" at bounding box center [1008, 492] width 80 height 31
click at [678, 411] on input "text" at bounding box center [768, 421] width 482 height 20
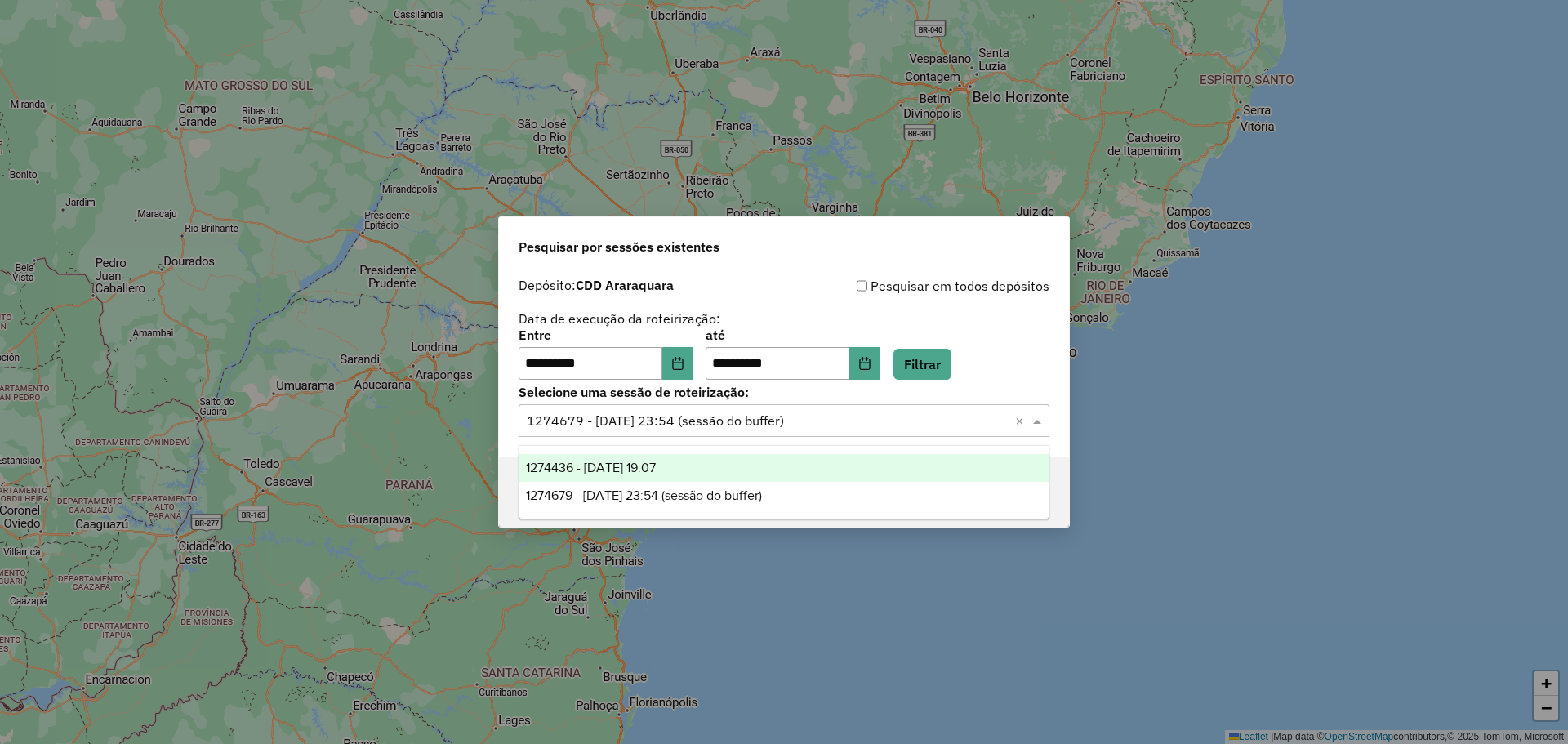
click at [687, 468] on div "1274436 - 12/09/2025 19:07" at bounding box center [783, 467] width 529 height 28
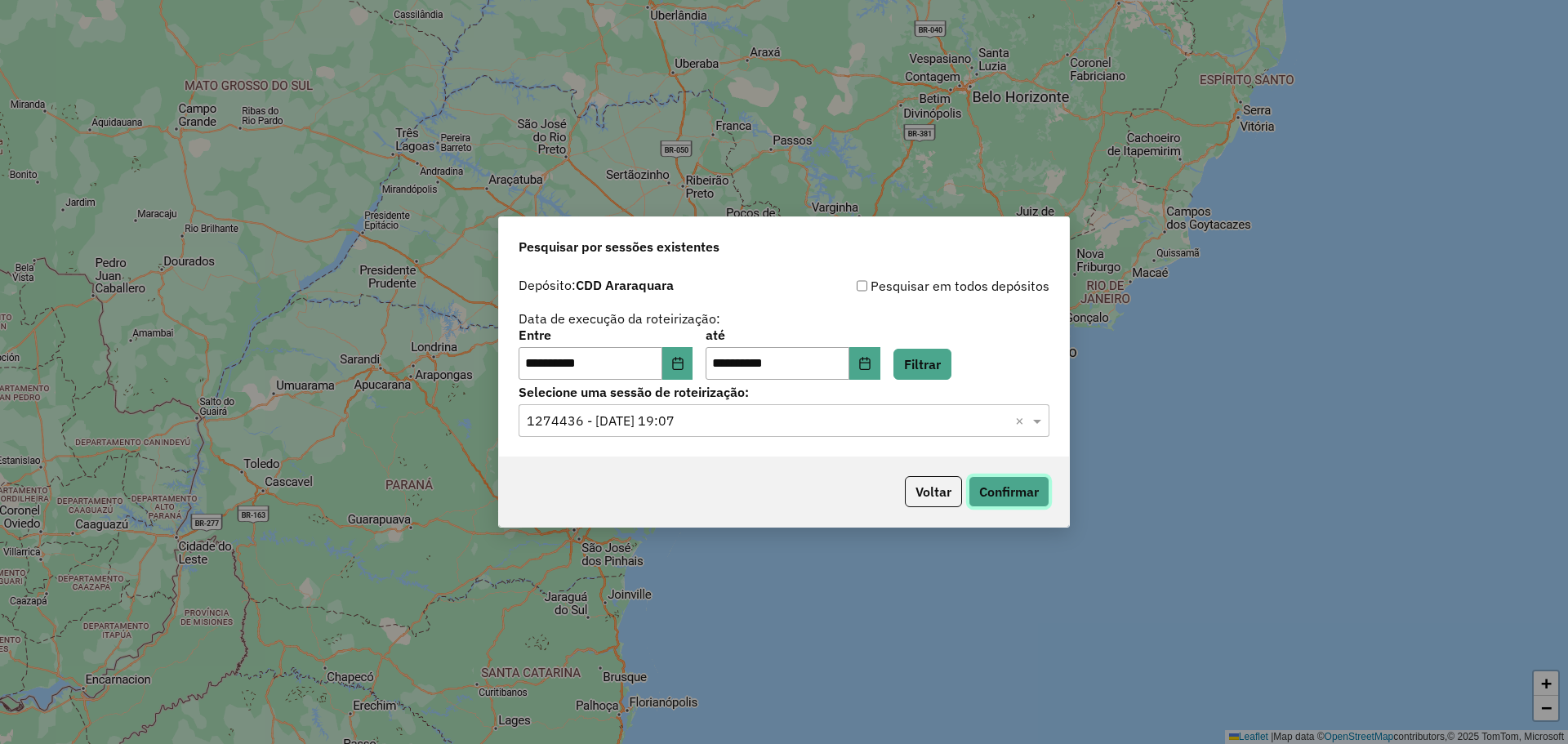
click at [1024, 505] on button "Confirmar" at bounding box center [1008, 492] width 80 height 31
click at [952, 499] on button "Voltar" at bounding box center [933, 492] width 57 height 31
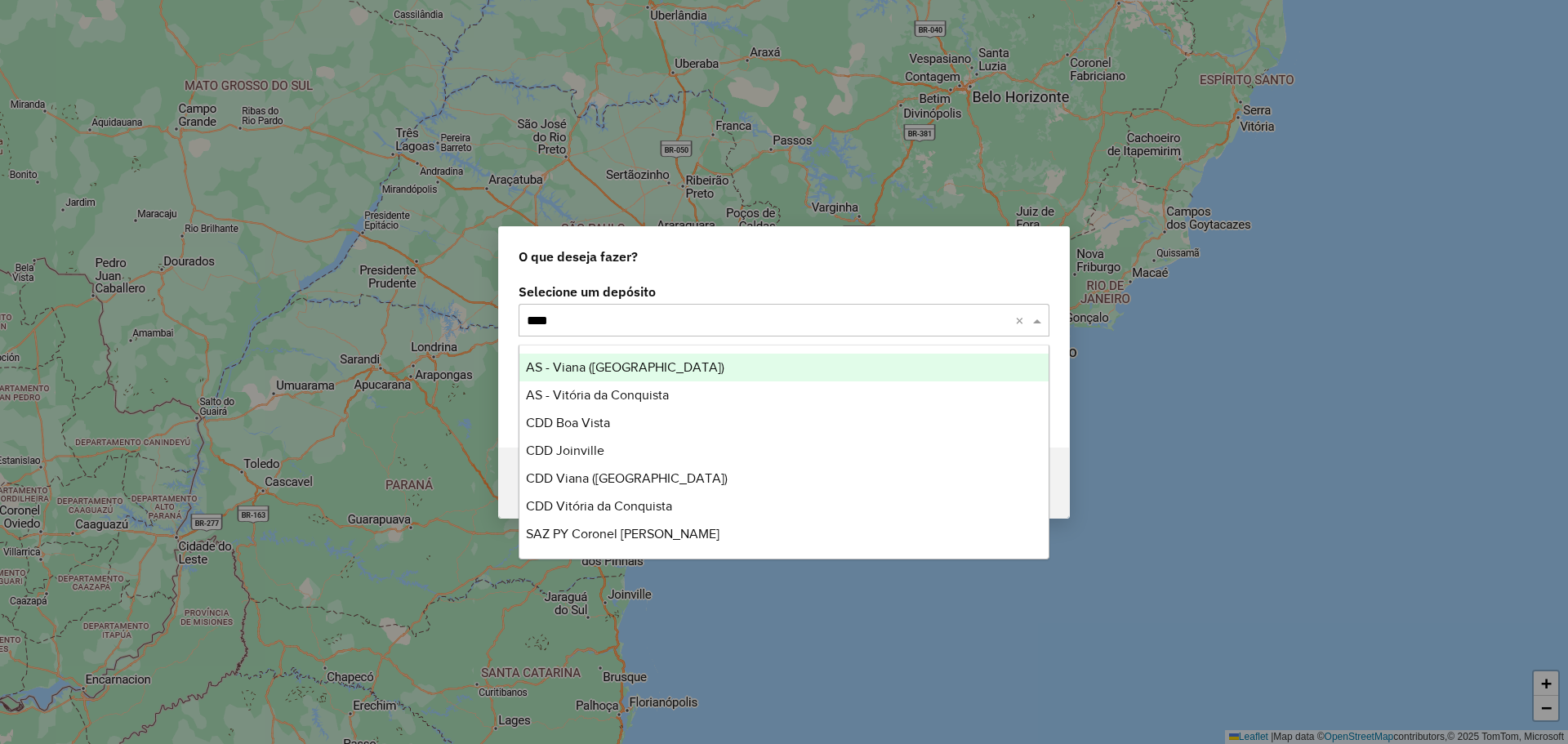
type input "*****"
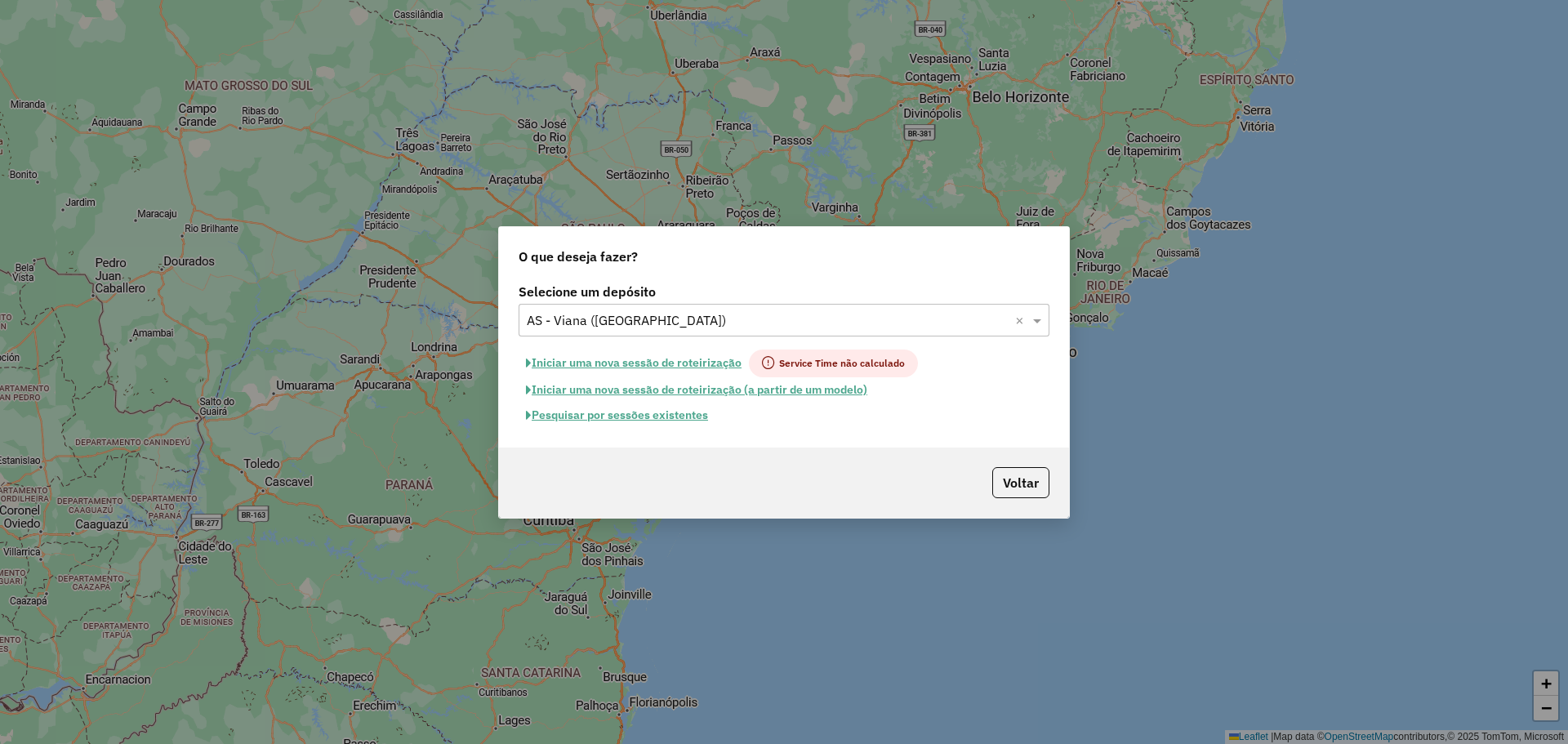
click at [642, 414] on button "Pesquisar por sessões existentes" at bounding box center [618, 415] width 197 height 25
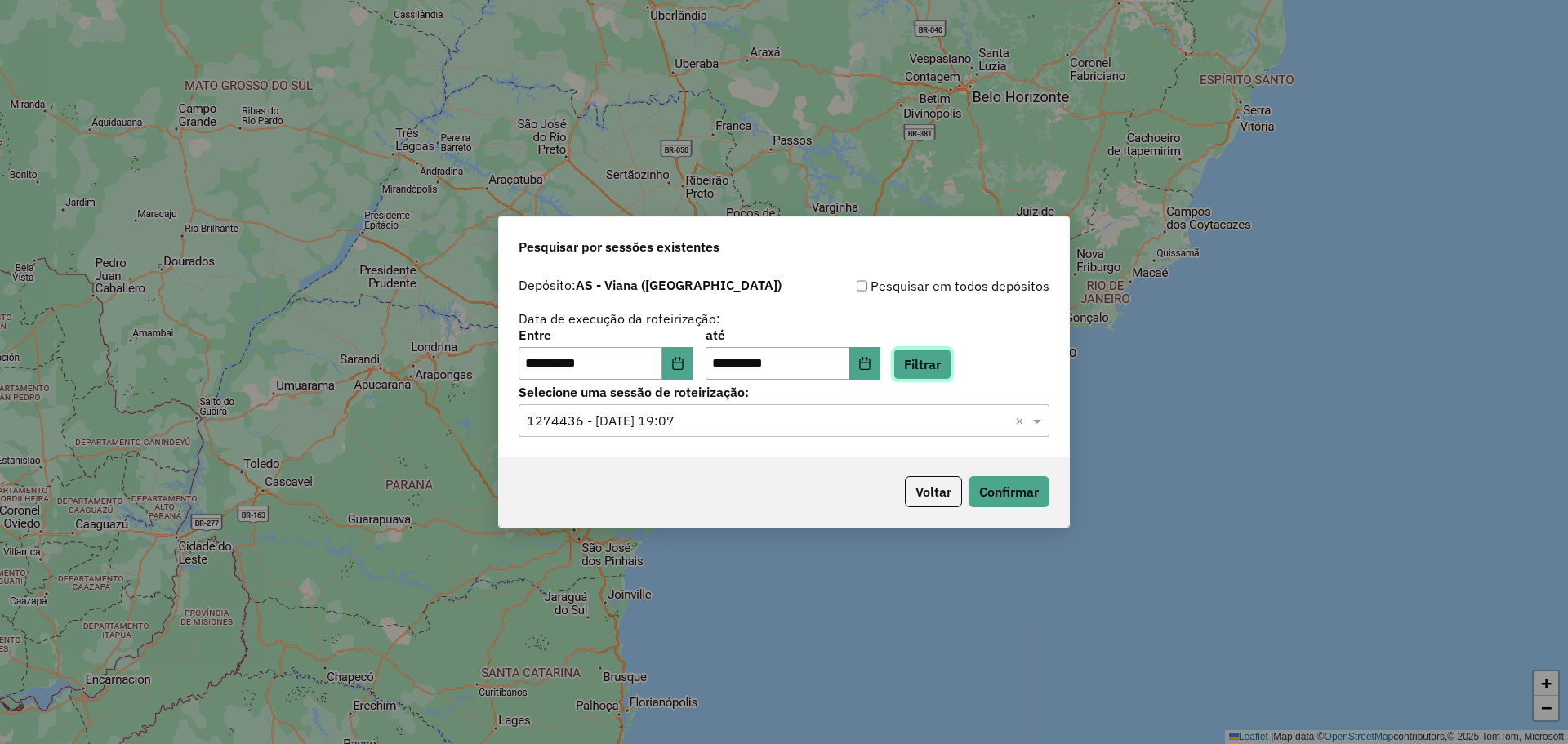
click at [951, 375] on button "Filtrar" at bounding box center [922, 364] width 58 height 31
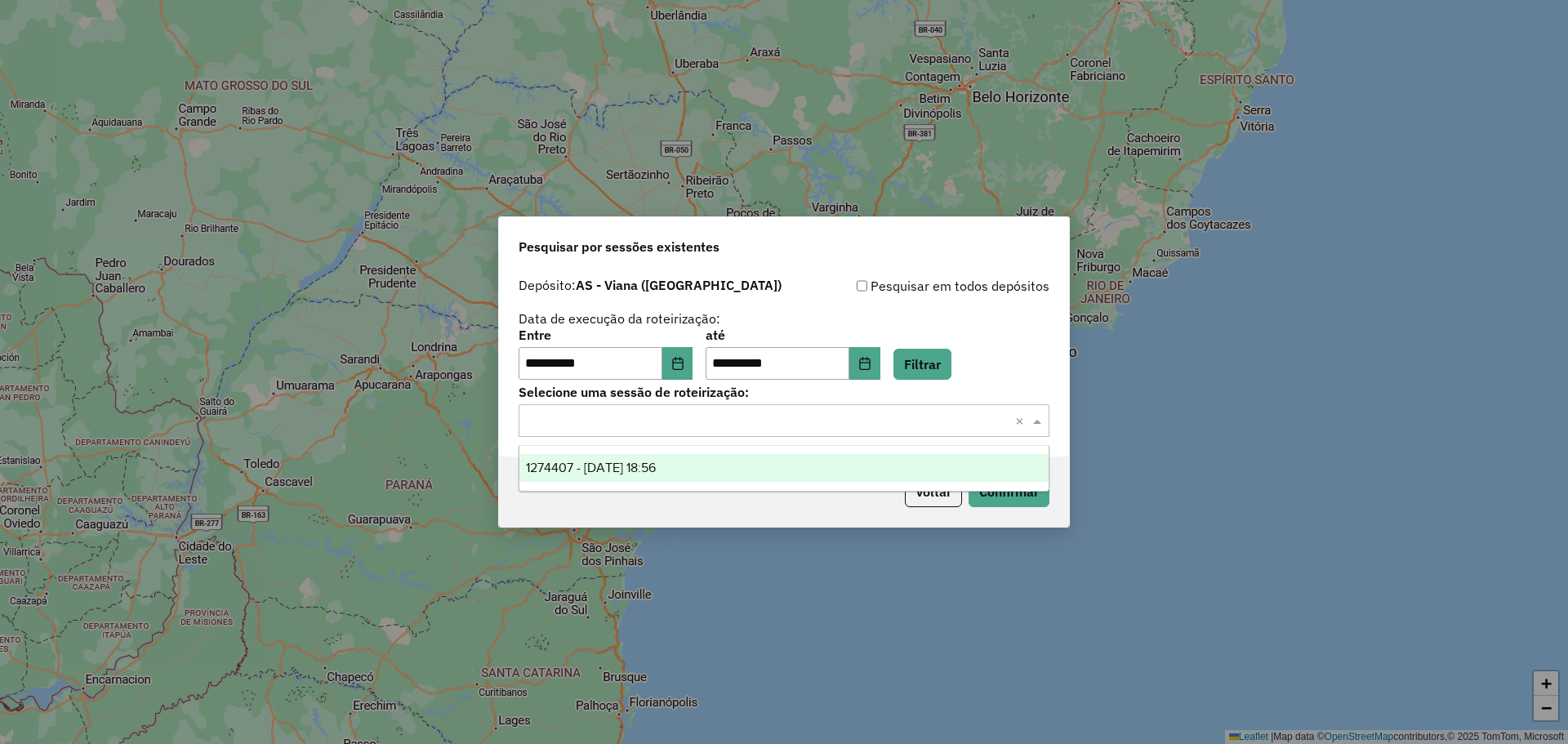
drag, startPoint x: 912, startPoint y: 419, endPoint x: 786, endPoint y: 463, distance: 133.5
click at [911, 419] on input "text" at bounding box center [768, 421] width 482 height 20
click at [779, 459] on div "1274407 - 12/09/2025 18:56" at bounding box center [783, 467] width 529 height 28
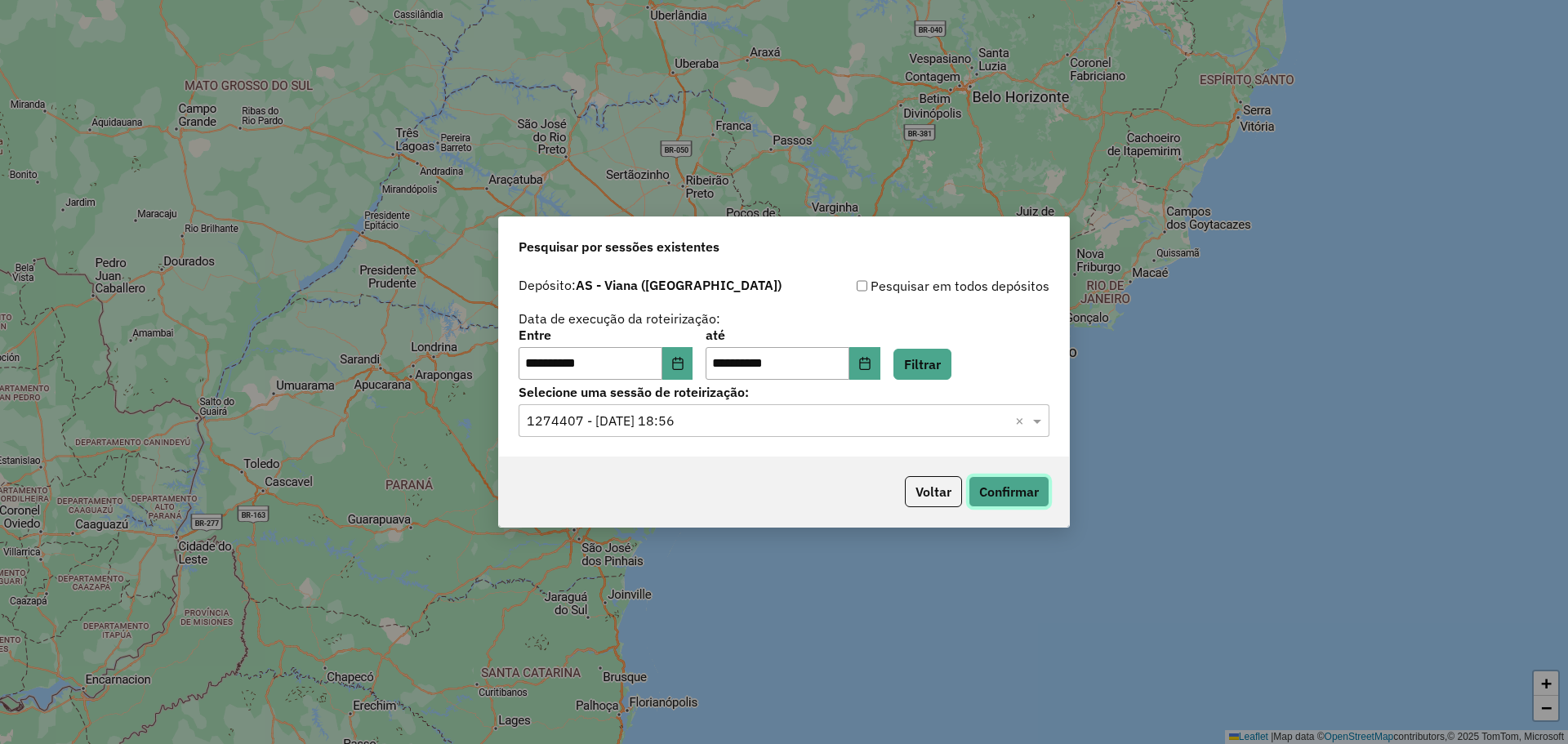
click at [1005, 494] on button "Confirmar" at bounding box center [1008, 492] width 80 height 31
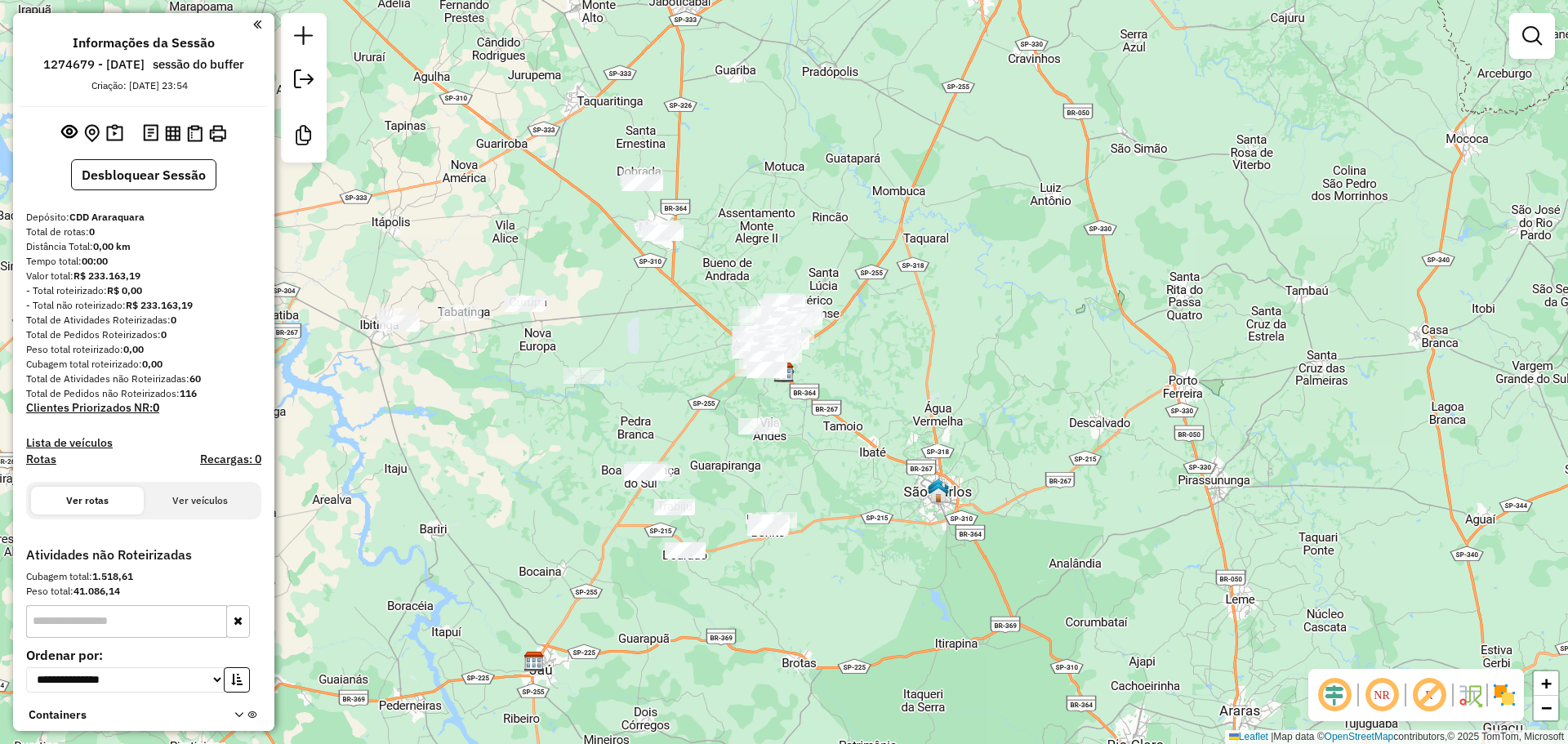
click at [1430, 696] on em at bounding box center [1429, 694] width 39 height 39
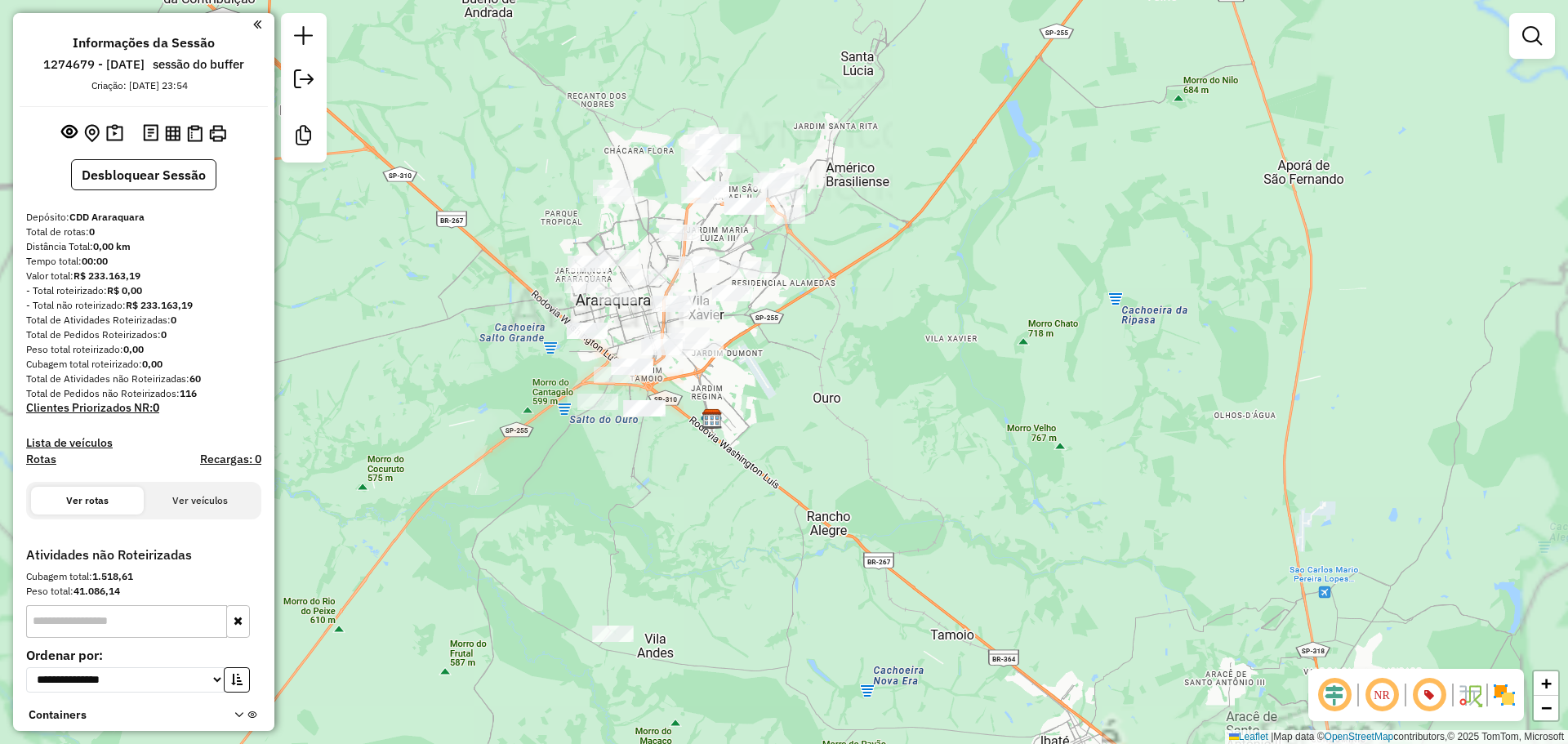
drag, startPoint x: 553, startPoint y: 432, endPoint x: 838, endPoint y: 302, distance: 313.2
click at [831, 385] on div "Janela de atendimento Grade de atendimento Capacidade Transportadoras Veículos …" at bounding box center [784, 372] width 1568 height 744
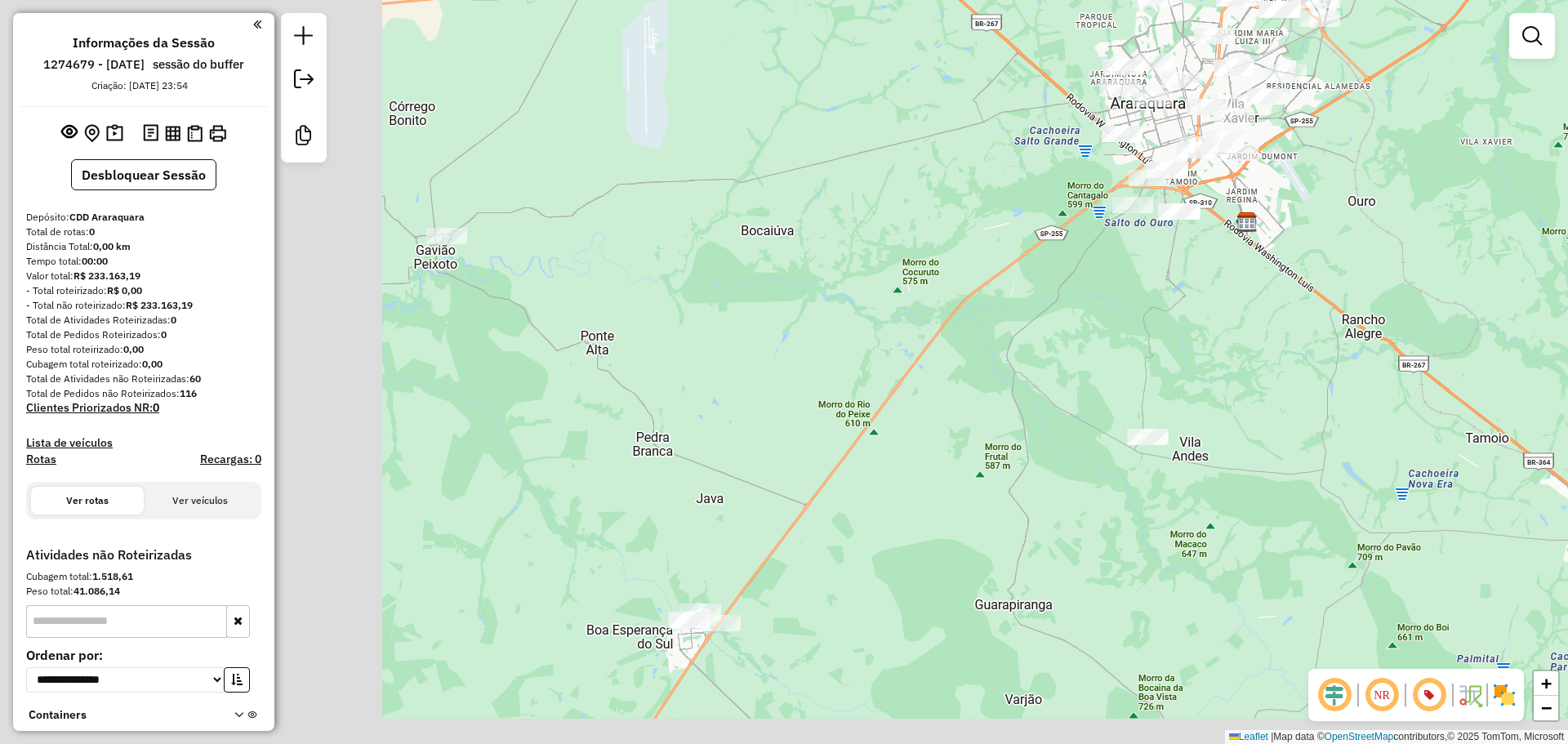
click at [838, 302] on div "Janela de atendimento Grade de atendimento Capacidade Transportadoras Veículos …" at bounding box center [784, 372] width 1568 height 744
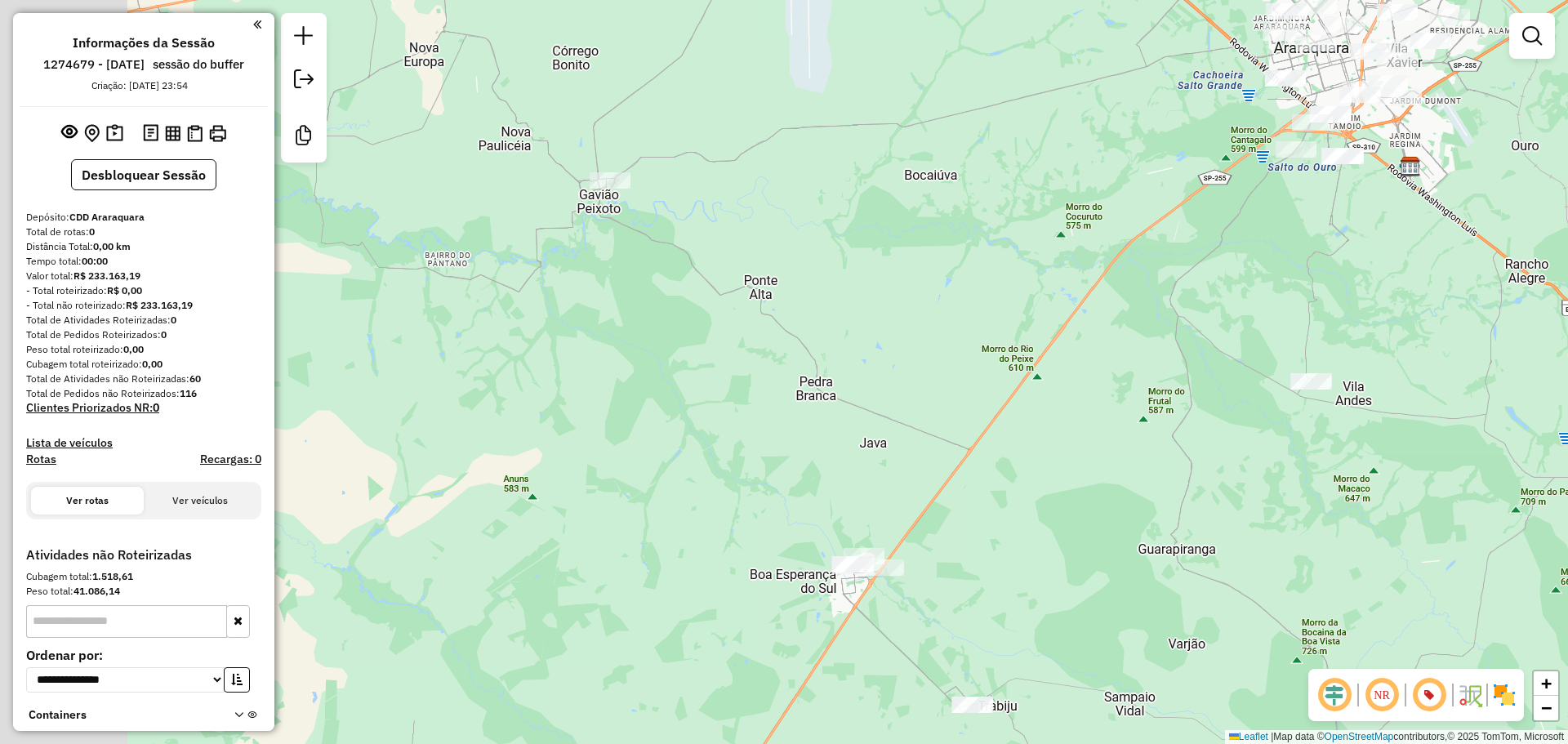
drag, startPoint x: 755, startPoint y: 322, endPoint x: 833, endPoint y: 294, distance: 82.9
click at [833, 294] on div "Janela de atendimento Grade de atendimento Capacidade Transportadoras Veículos …" at bounding box center [784, 372] width 1568 height 744
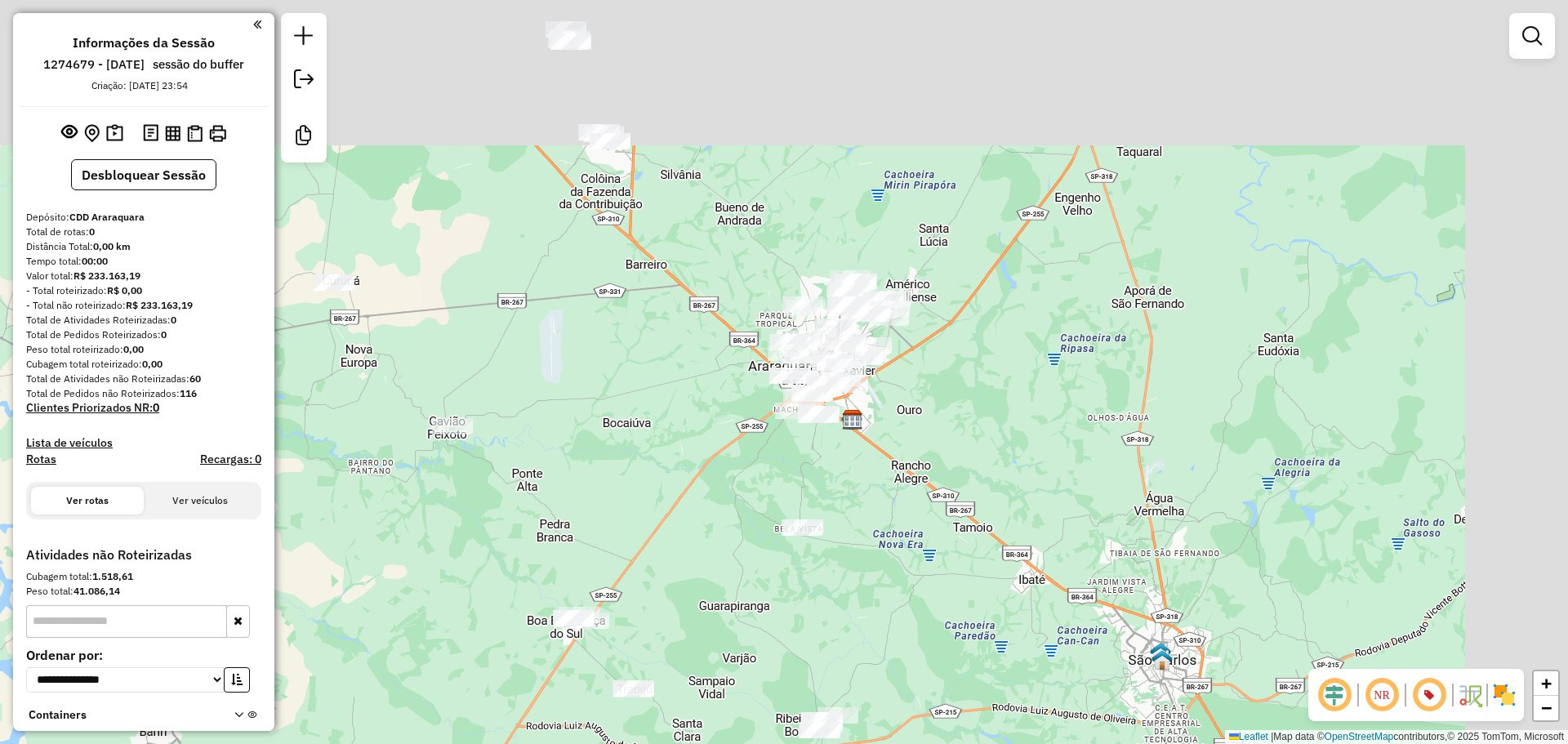
drag, startPoint x: 1048, startPoint y: 266, endPoint x: 743, endPoint y: 465, distance: 364.2
click at [743, 465] on div "Janela de atendimento Grade de atendimento Capacidade Transportadoras Veículos …" at bounding box center [784, 372] width 1568 height 744
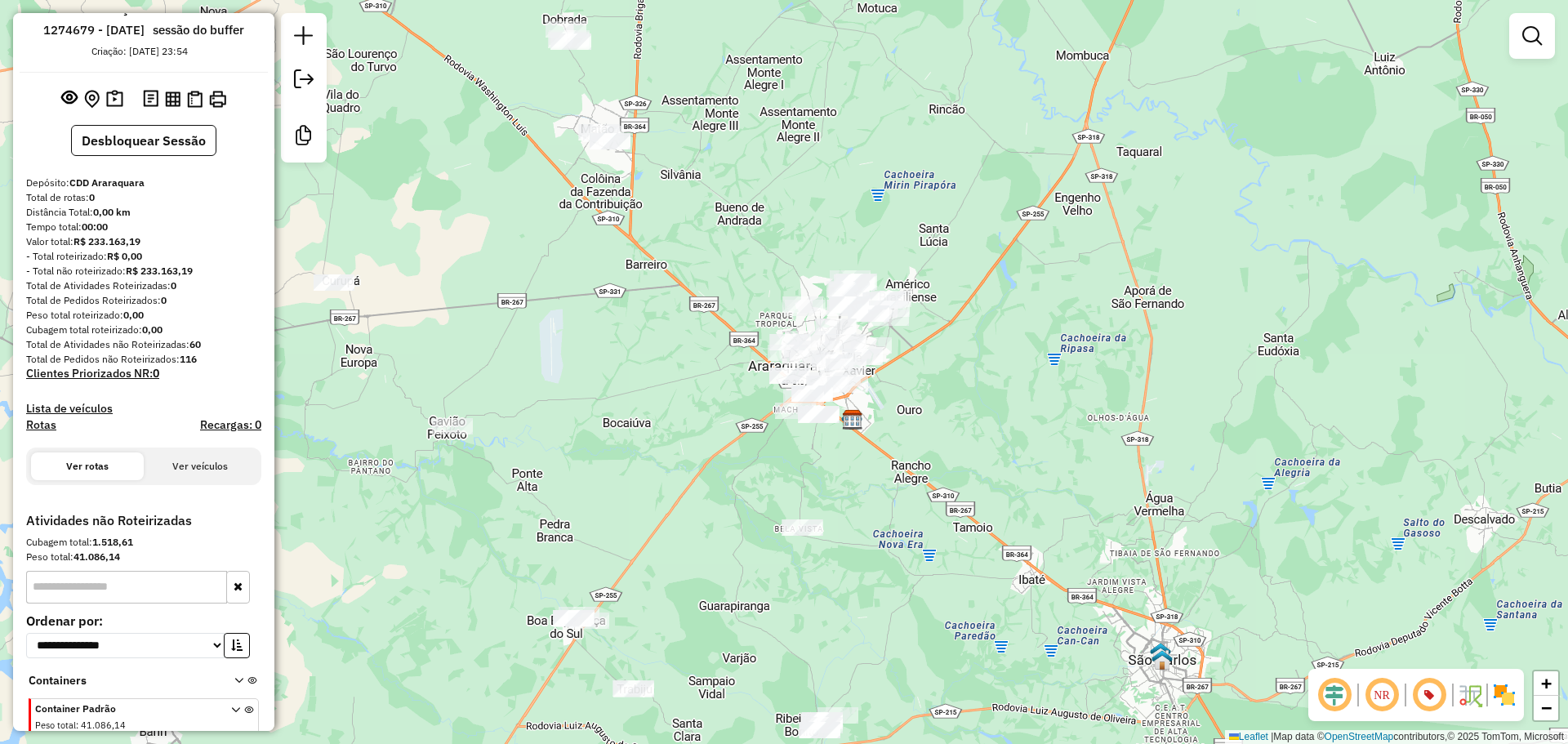
scroll to position [72, 0]
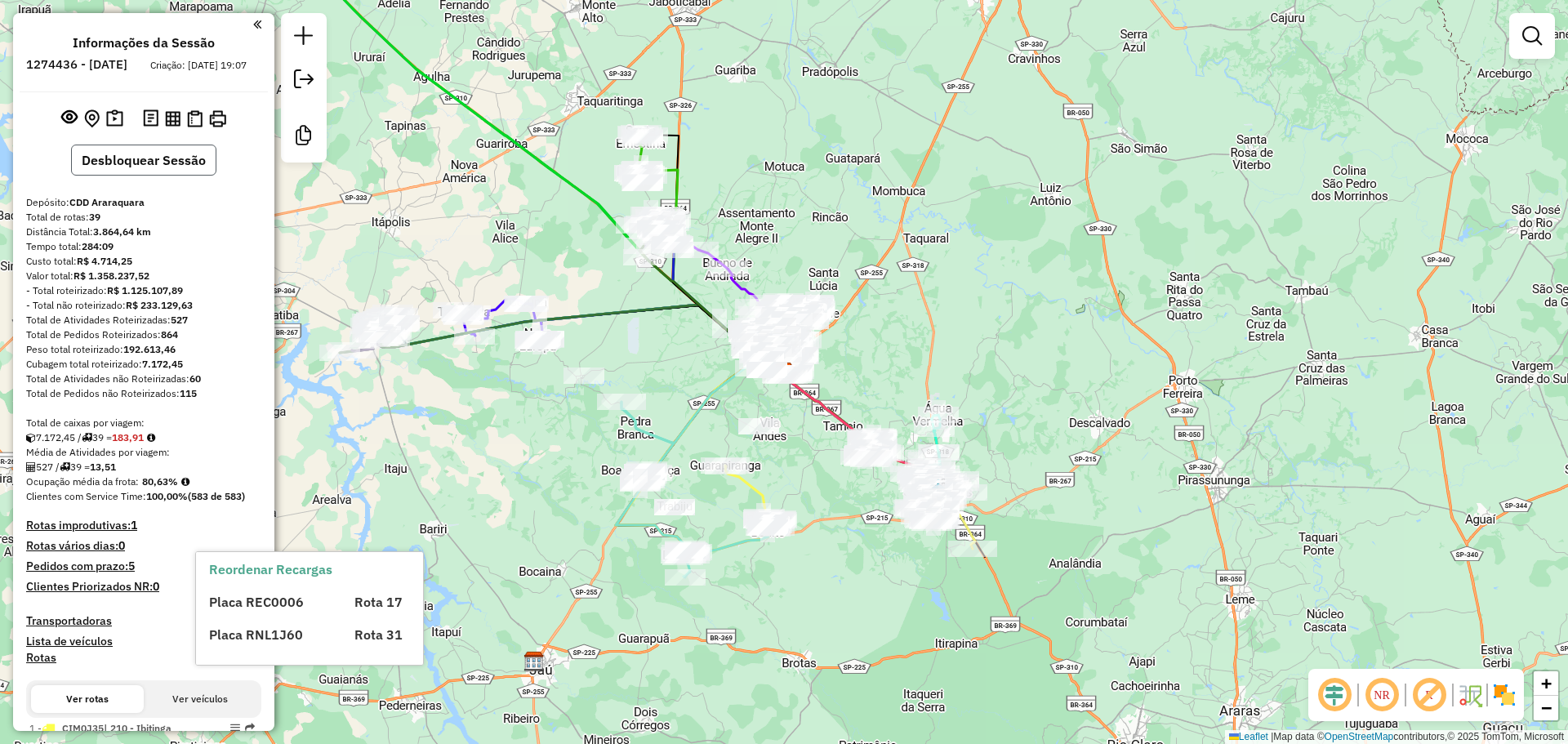
click at [128, 175] on button "Desbloquear Sessão" at bounding box center [144, 160] width 146 height 31
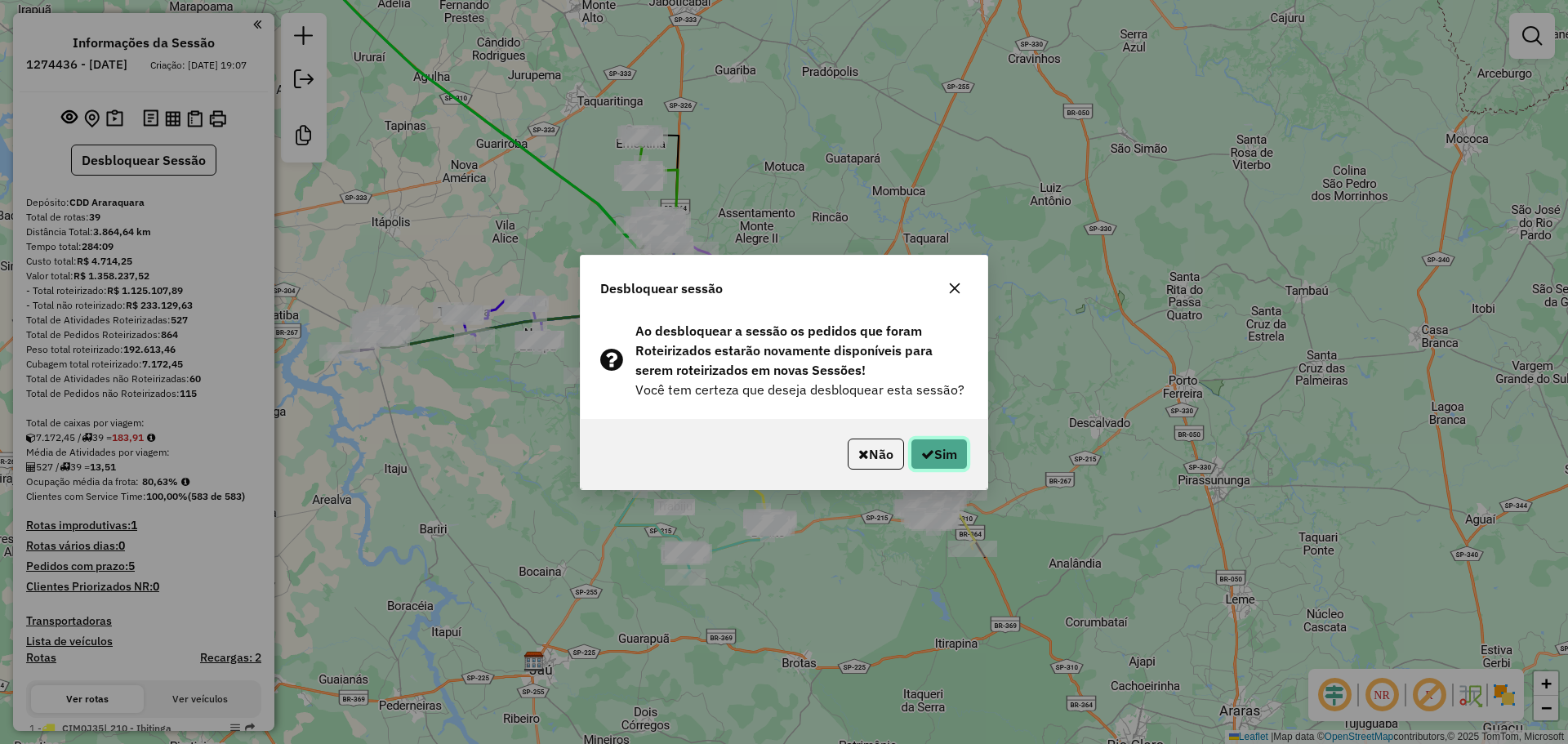
click at [932, 454] on button "Sim" at bounding box center [939, 454] width 57 height 31
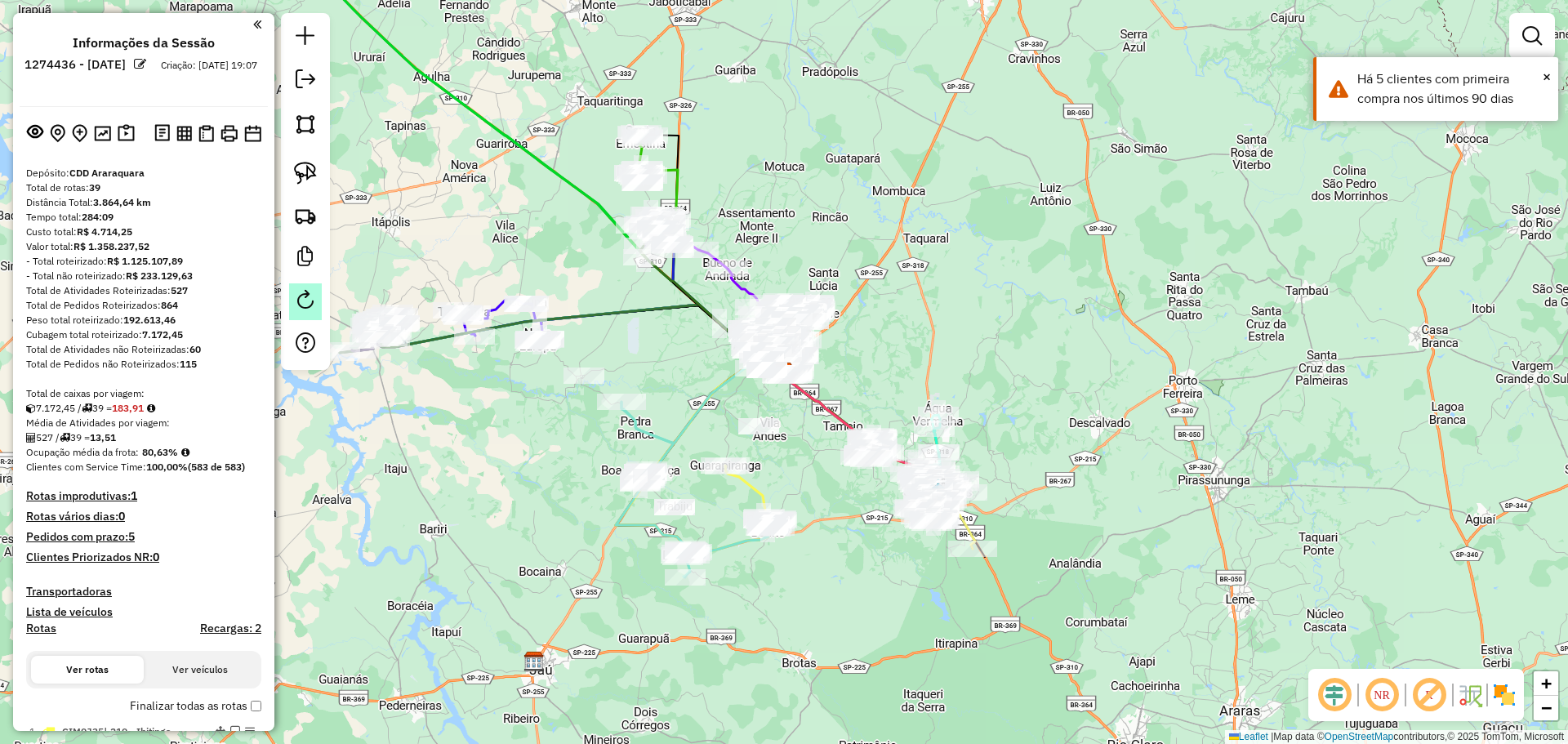
click at [301, 307] on em at bounding box center [306, 300] width 20 height 20
select select "*"
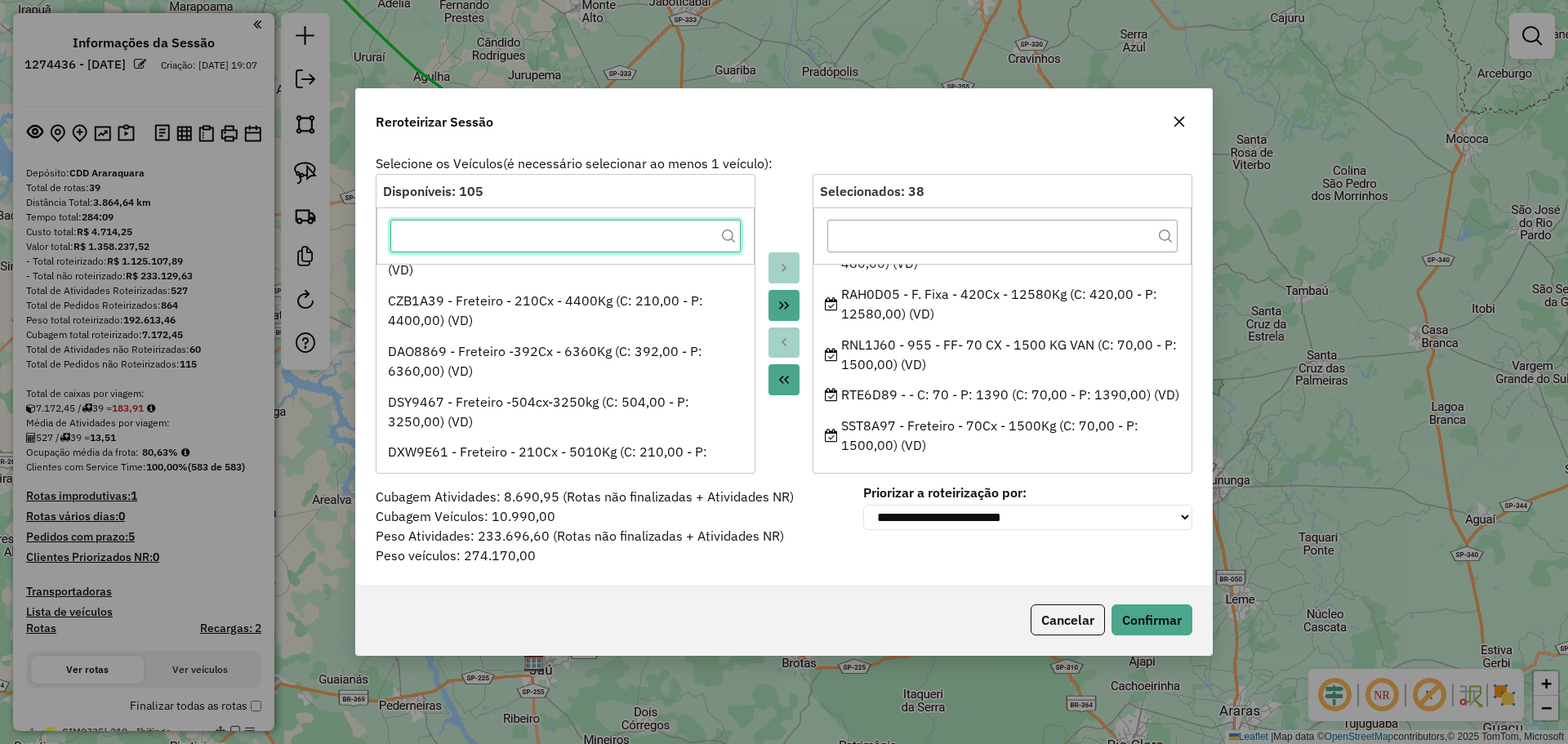
scroll to position [1661, 0]
drag, startPoint x: 1145, startPoint y: 615, endPoint x: 1051, endPoint y: 610, distance: 94.1
click at [1028, 611] on p-footer "Cancelar Confirmar" at bounding box center [1109, 619] width 168 height 31
click at [1065, 610] on button "Cancelar" at bounding box center [1068, 619] width 74 height 31
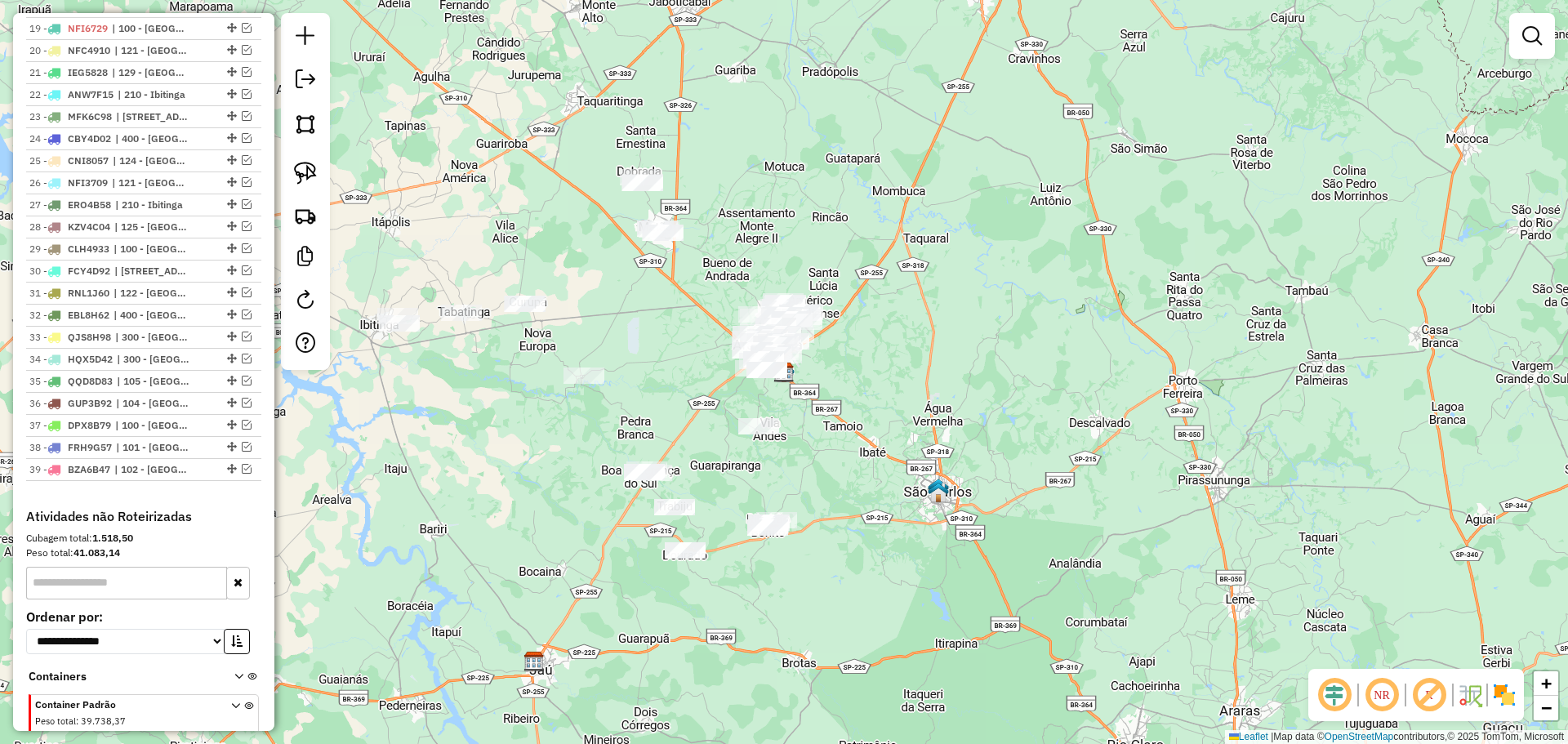
scroll to position [1361, 0]
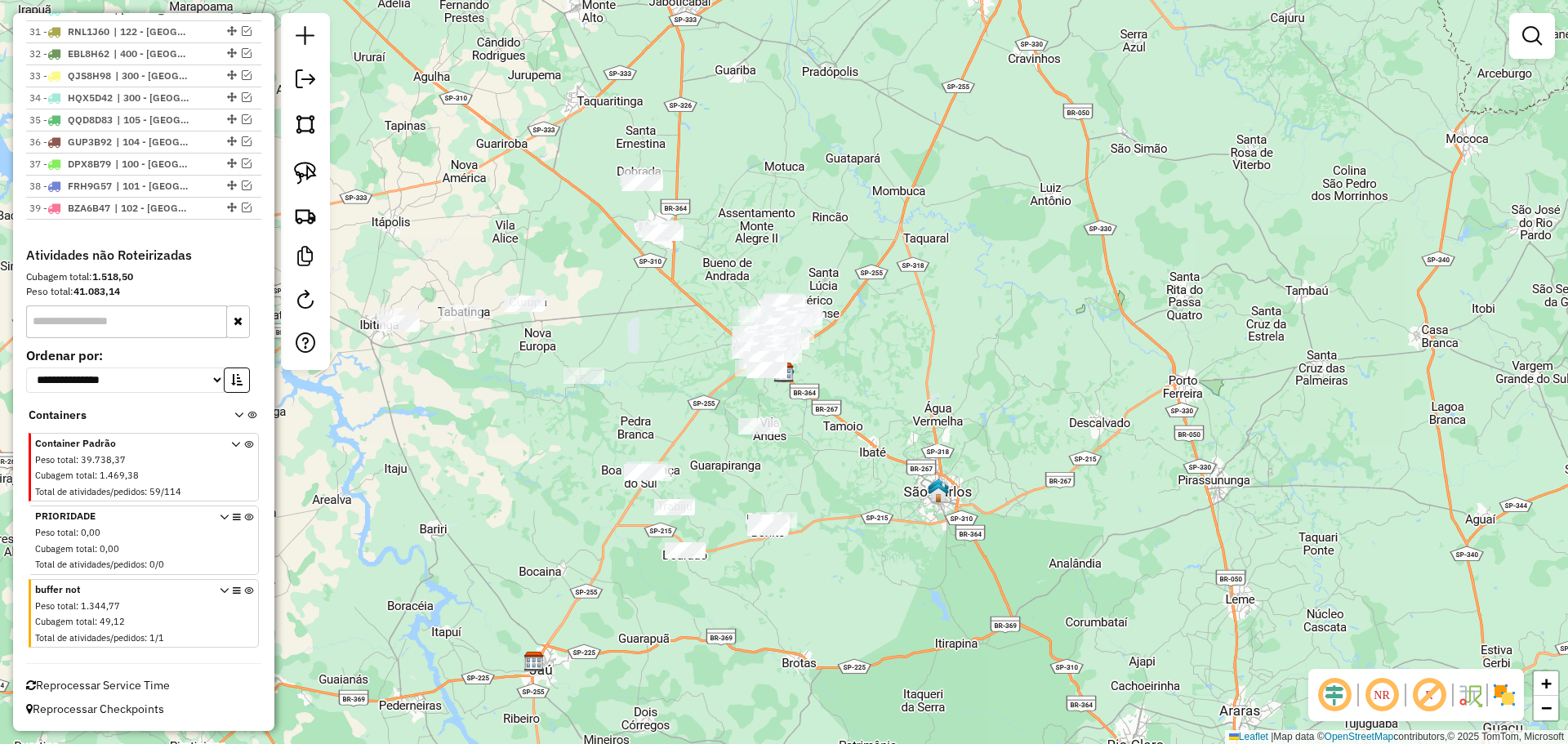
copy ul "1 -"
drag, startPoint x: 61, startPoint y: 323, endPoint x: 182, endPoint y: 231, distance: 152.0
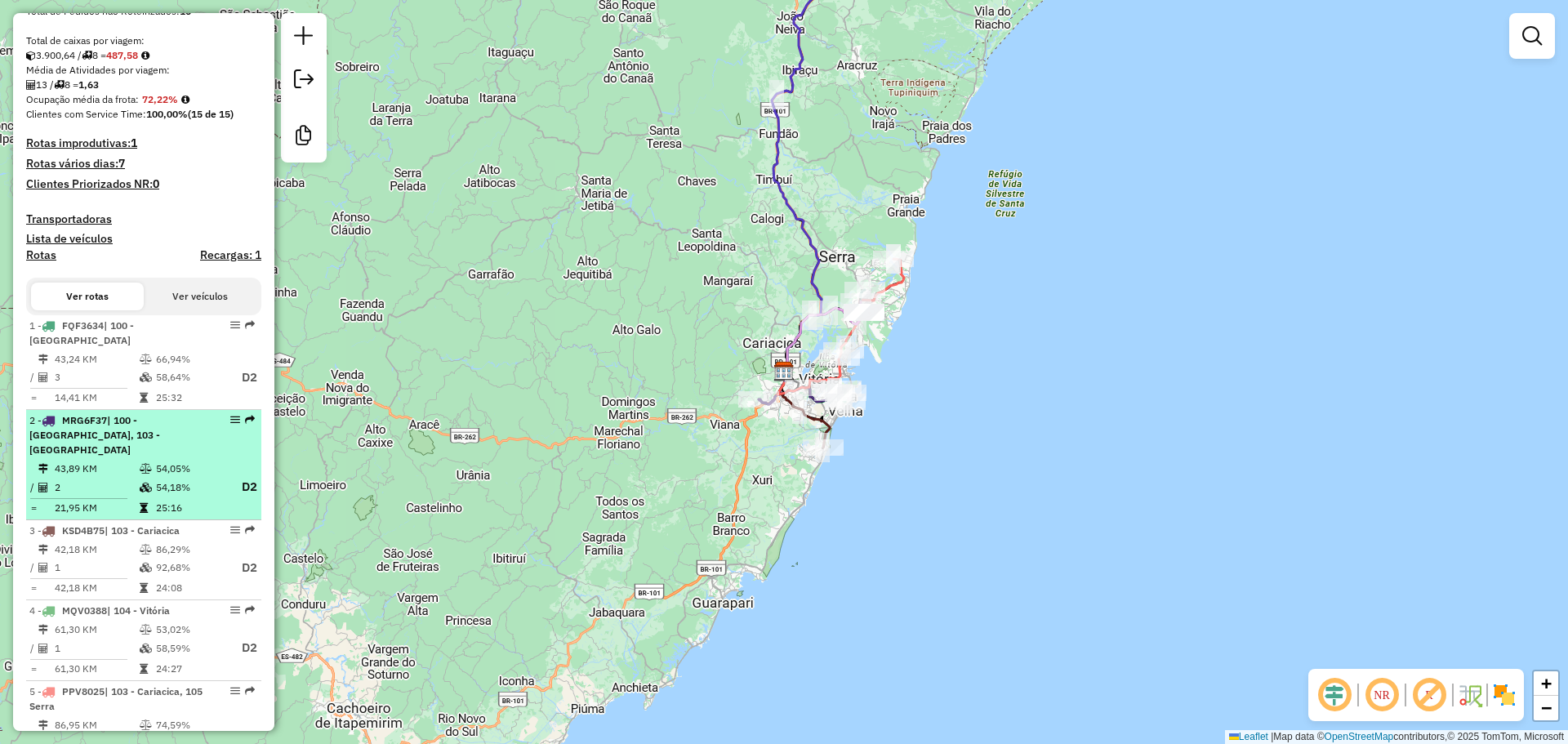
scroll to position [409, 0]
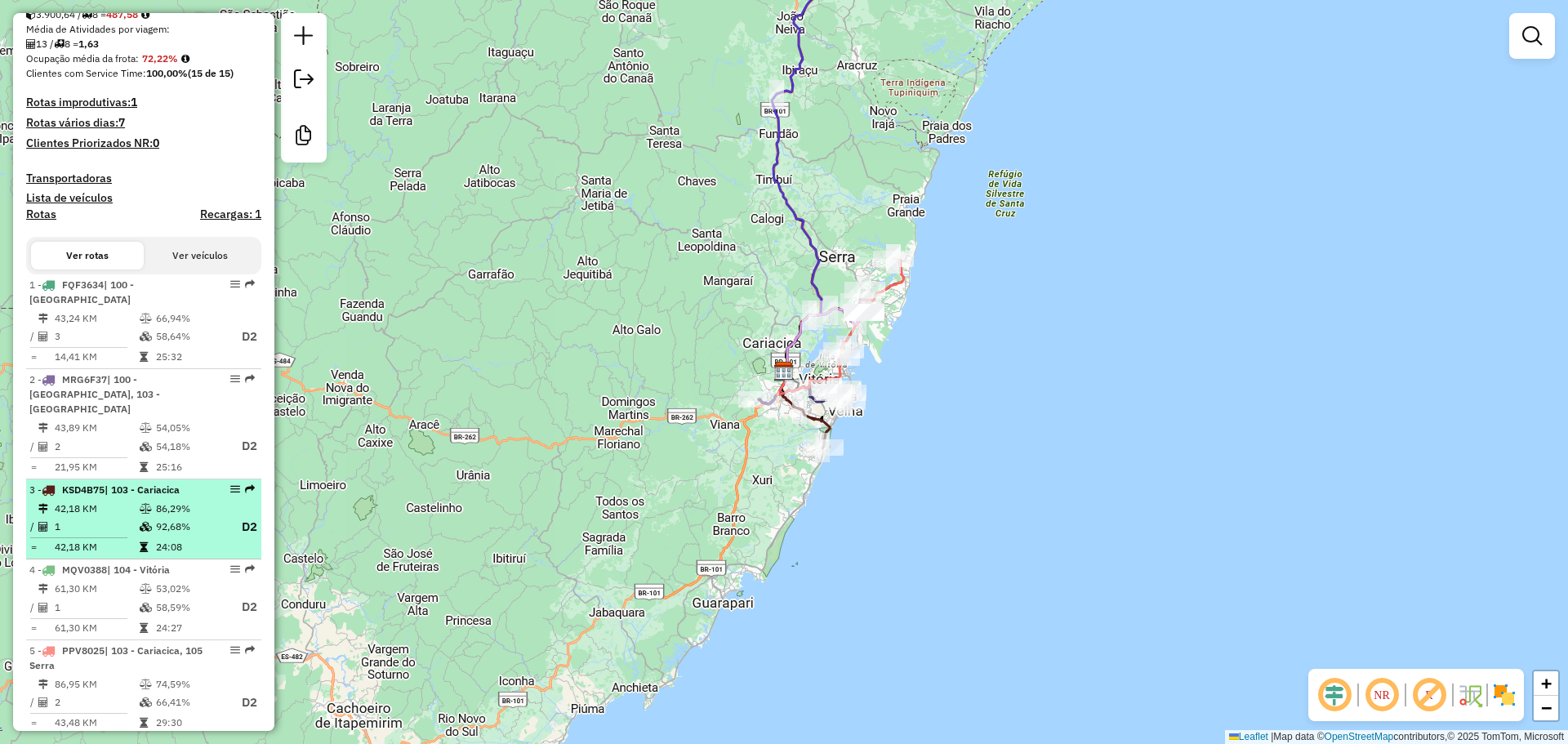
click at [139, 501] on td at bounding box center [147, 509] width 16 height 16
select select "**********"
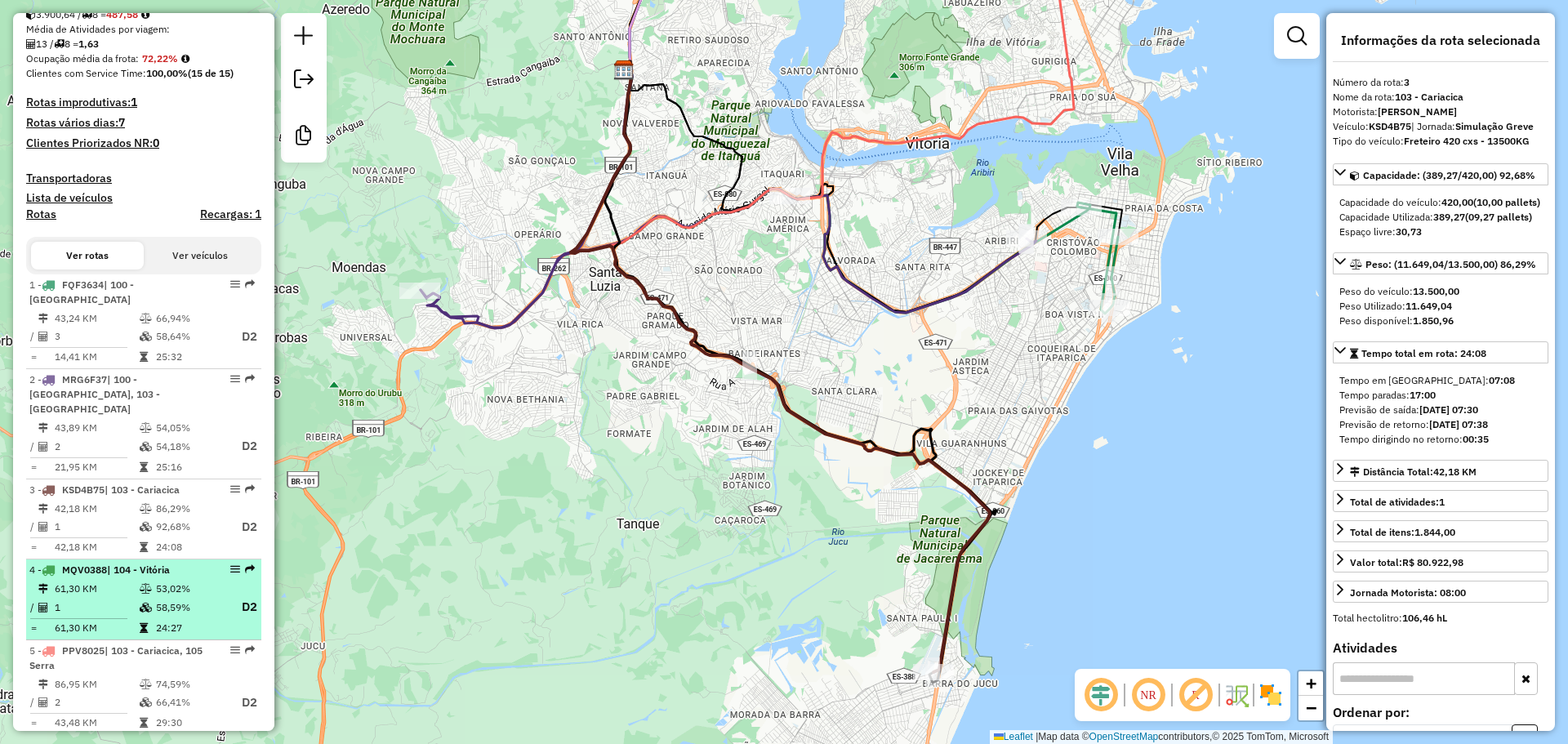
click at [139, 563] on span "| 104 - Vitória" at bounding box center [138, 570] width 63 height 13
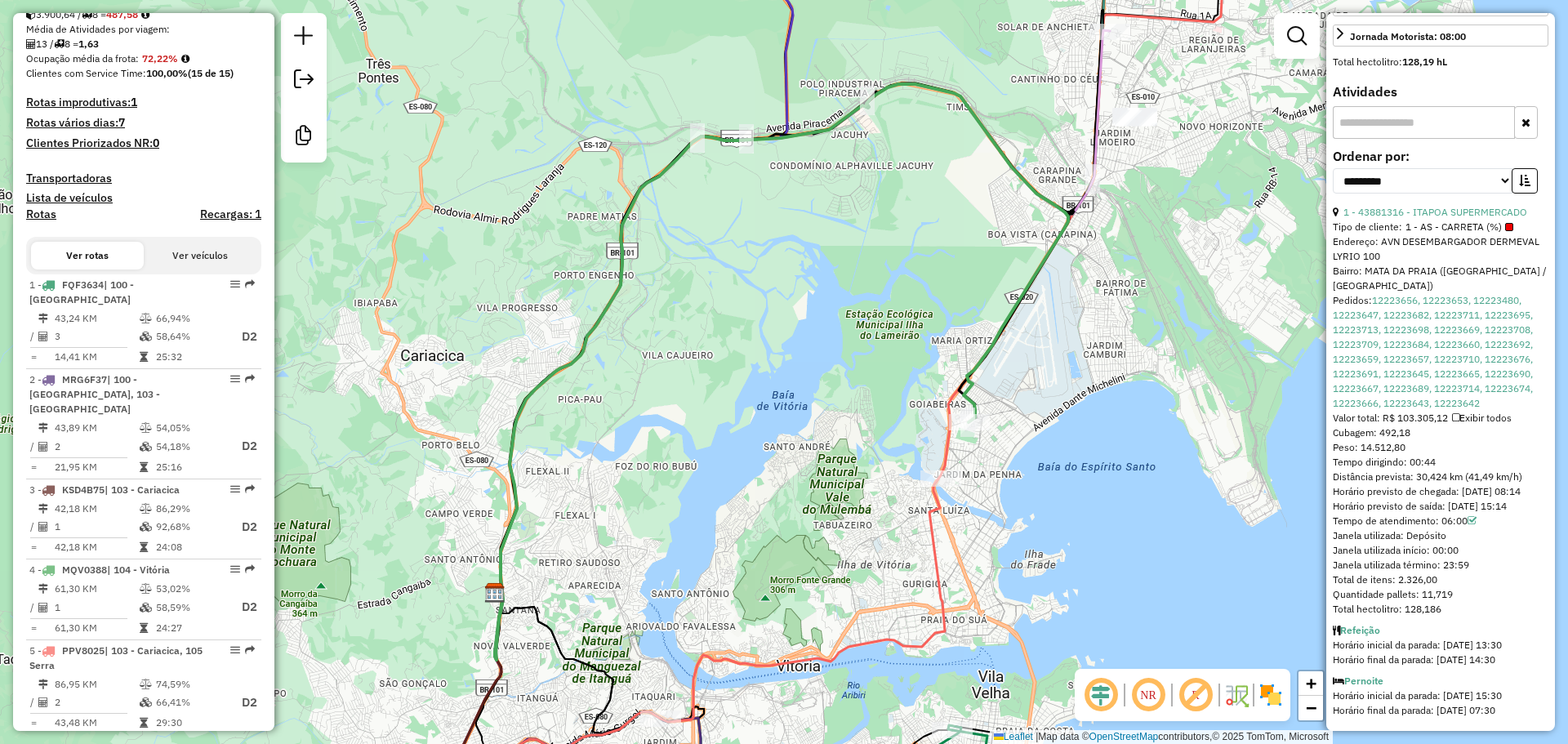
scroll to position [586, 0]
drag, startPoint x: 1529, startPoint y: 213, endPoint x: 1374, endPoint y: 213, distance: 155.0
click at [1374, 213] on div "1 - 43881316 - ITAPOA SUPERMERCADO" at bounding box center [1440, 212] width 215 height 14
copy link "81316 - ITAPOA SUPERMERCADO"
